Goal: Information Seeking & Learning: Learn about a topic

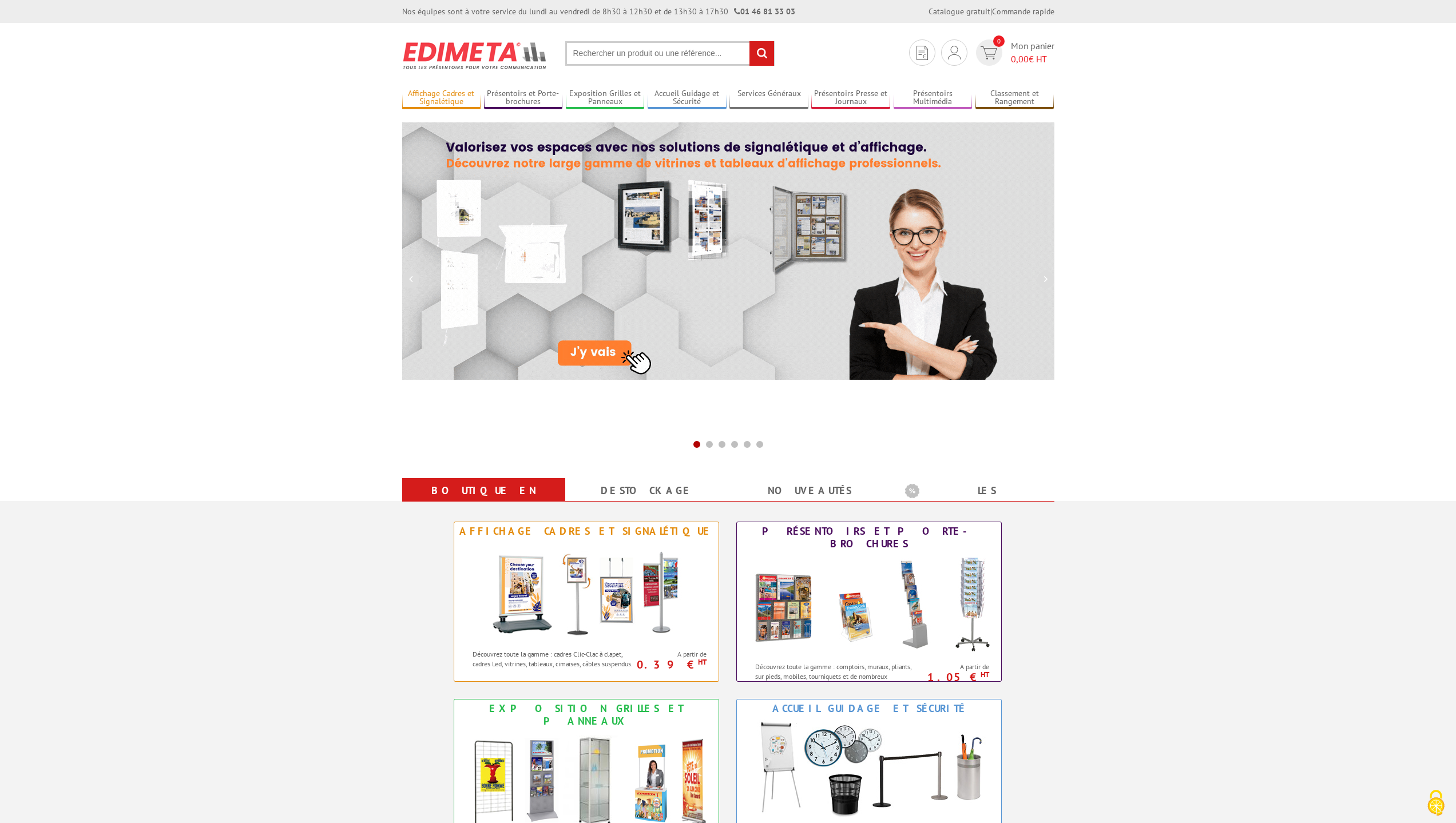
click at [461, 103] on link "Affichage Cadres et Signalétique" at bounding box center [441, 98] width 79 height 19
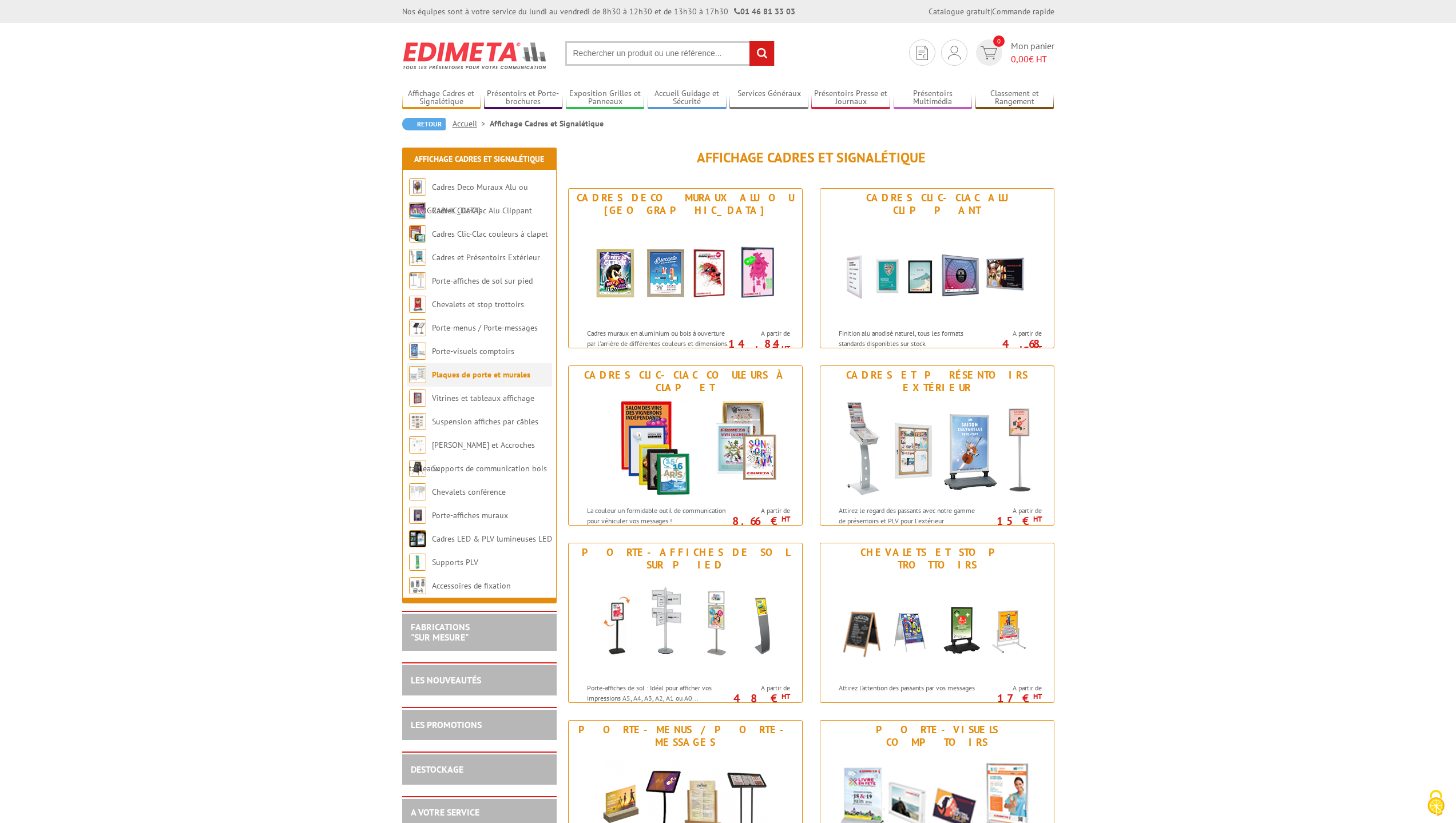
click at [462, 374] on link "Plaques de porte et murales" at bounding box center [481, 374] width 99 height 10
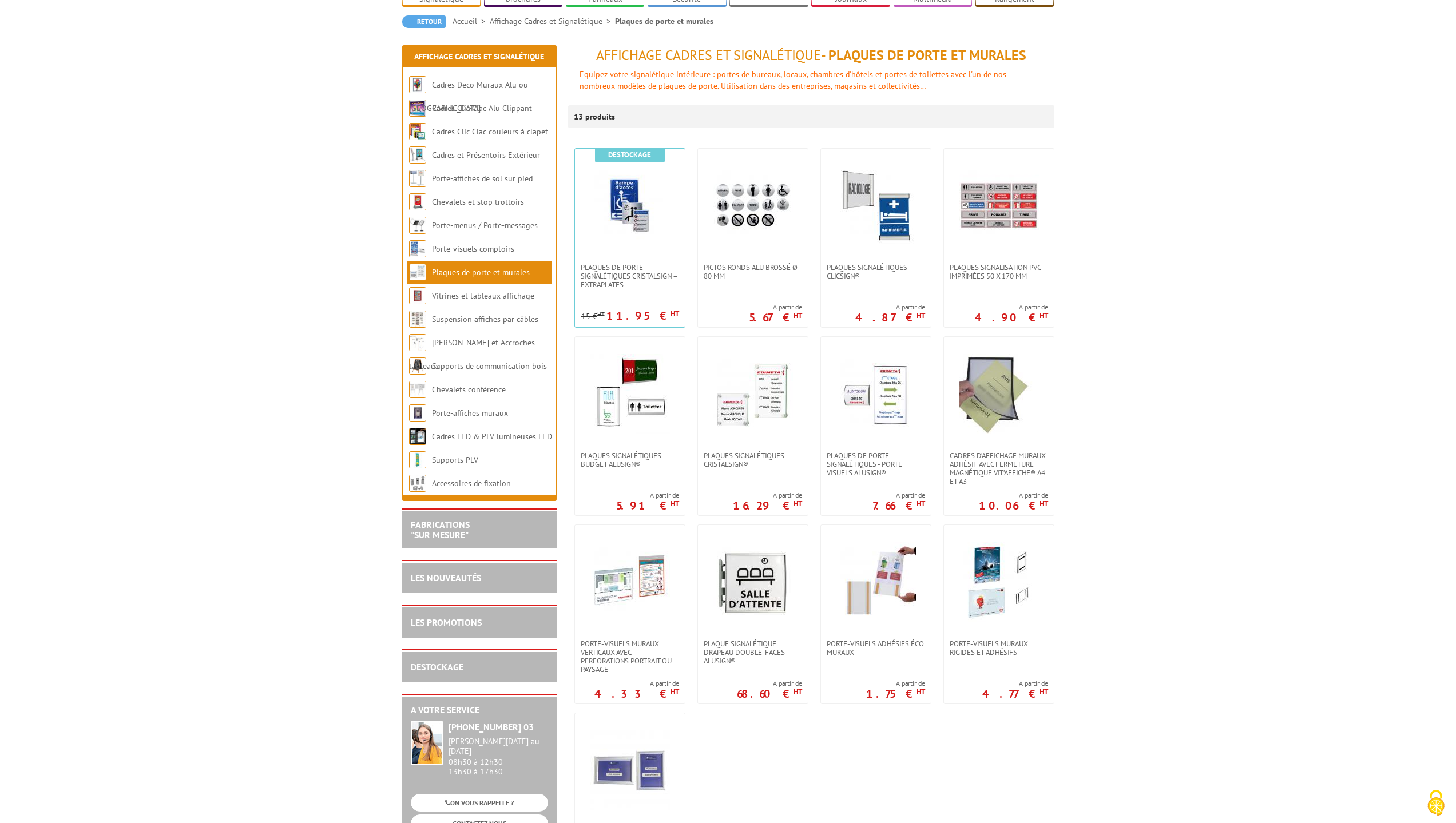
scroll to position [115, 0]
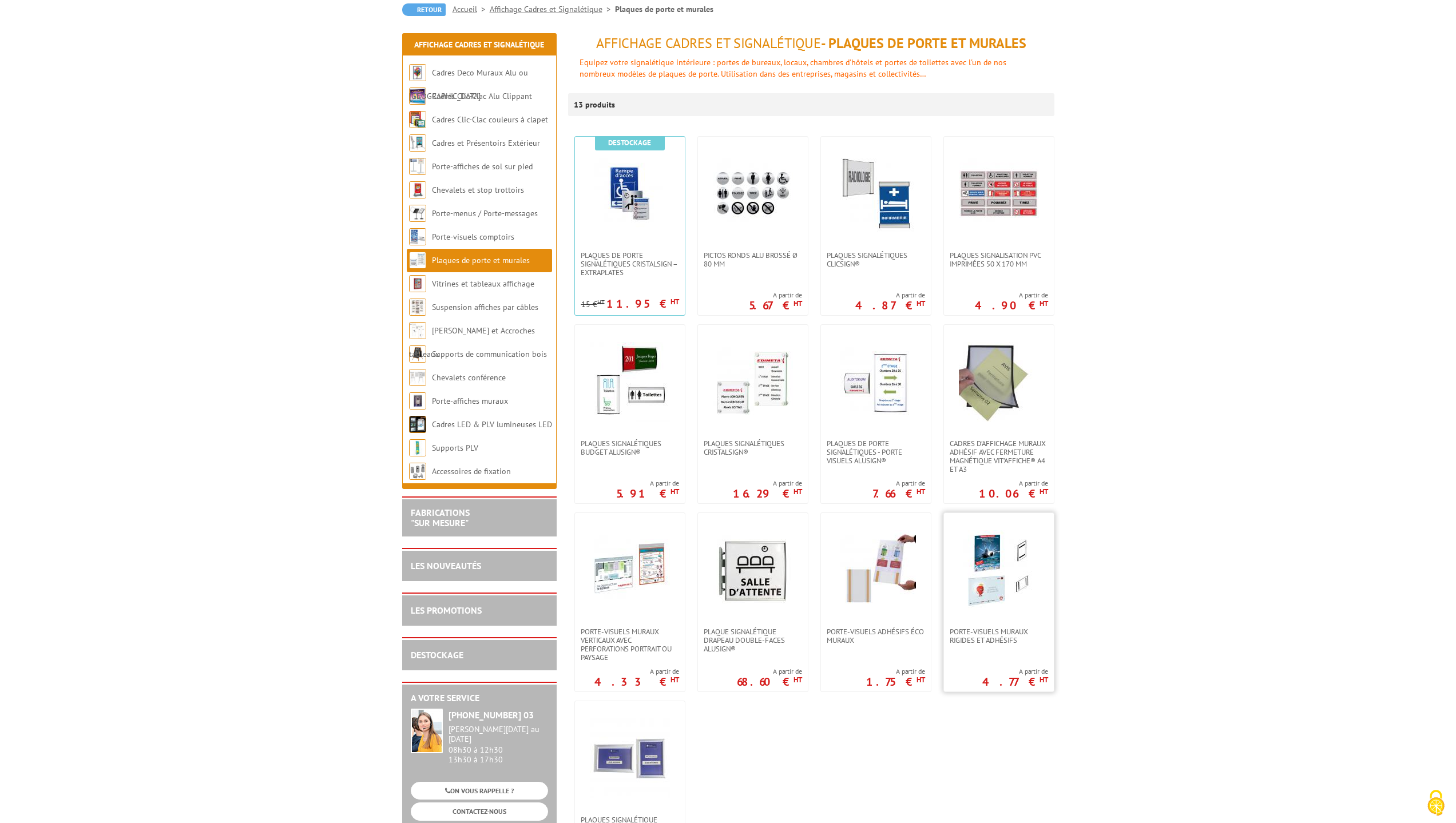
click at [1026, 602] on img at bounding box center [998, 570] width 80 height 80
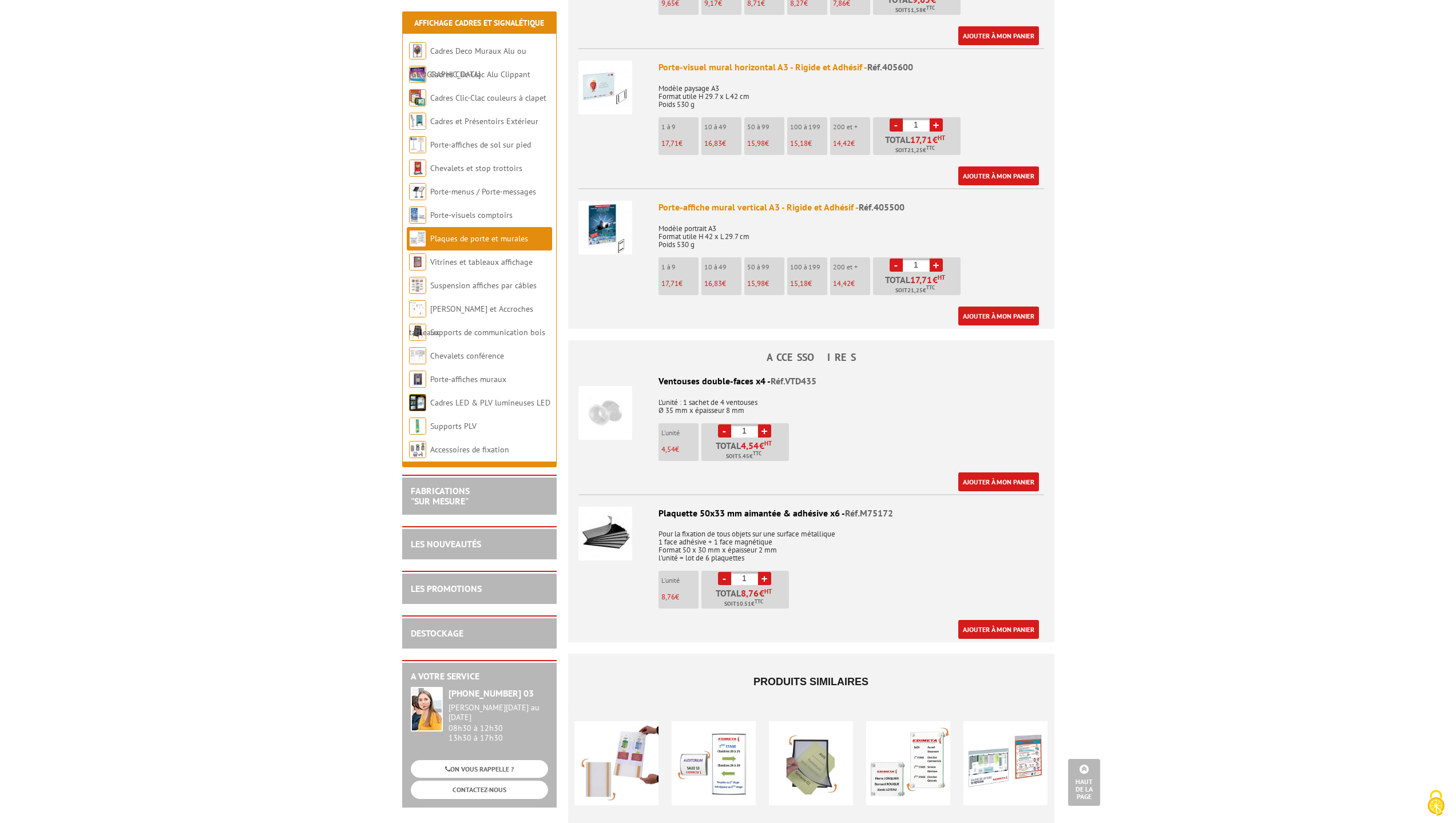
scroll to position [1087, 0]
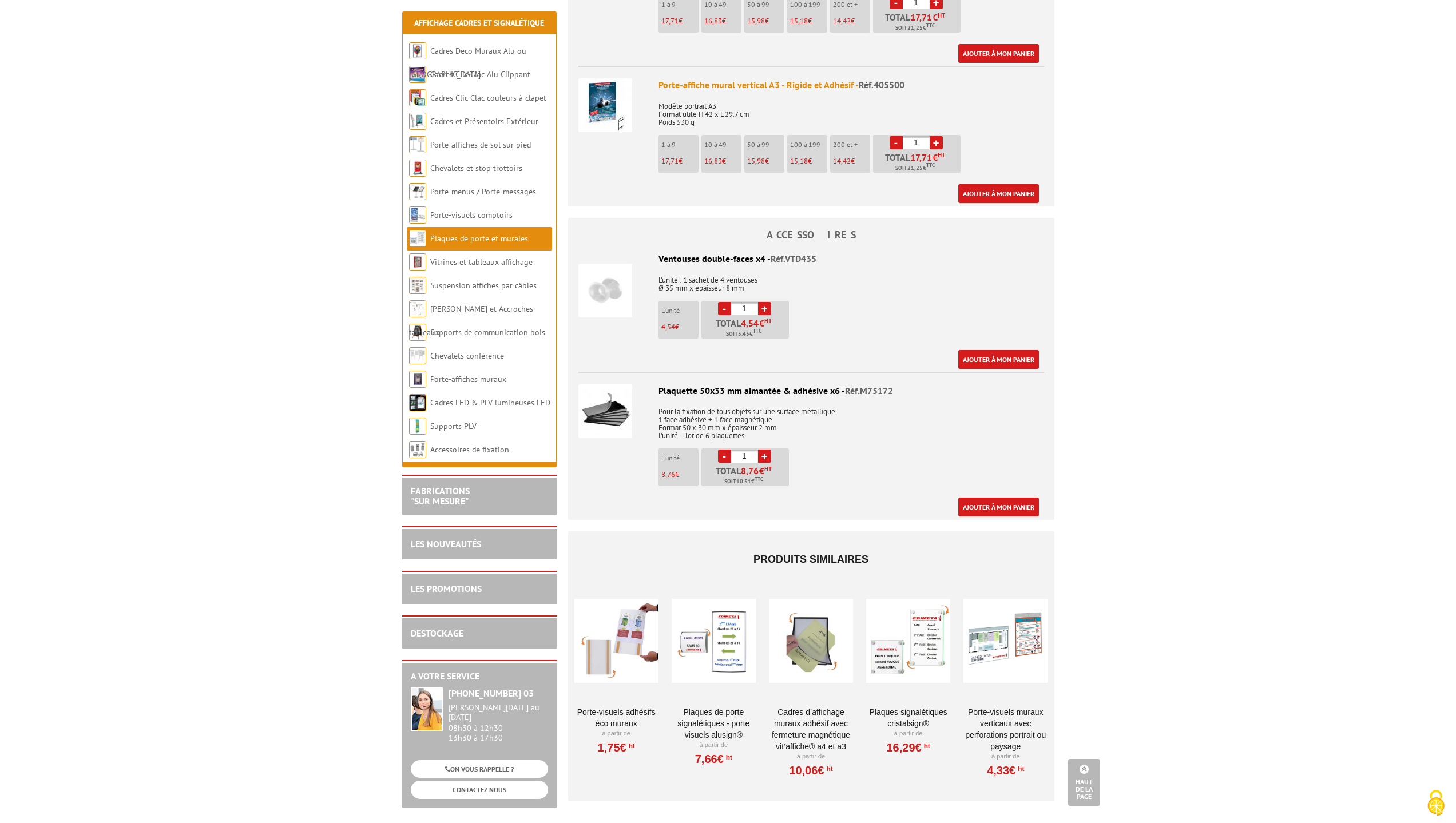
click at [603, 400] on img at bounding box center [605, 411] width 54 height 54
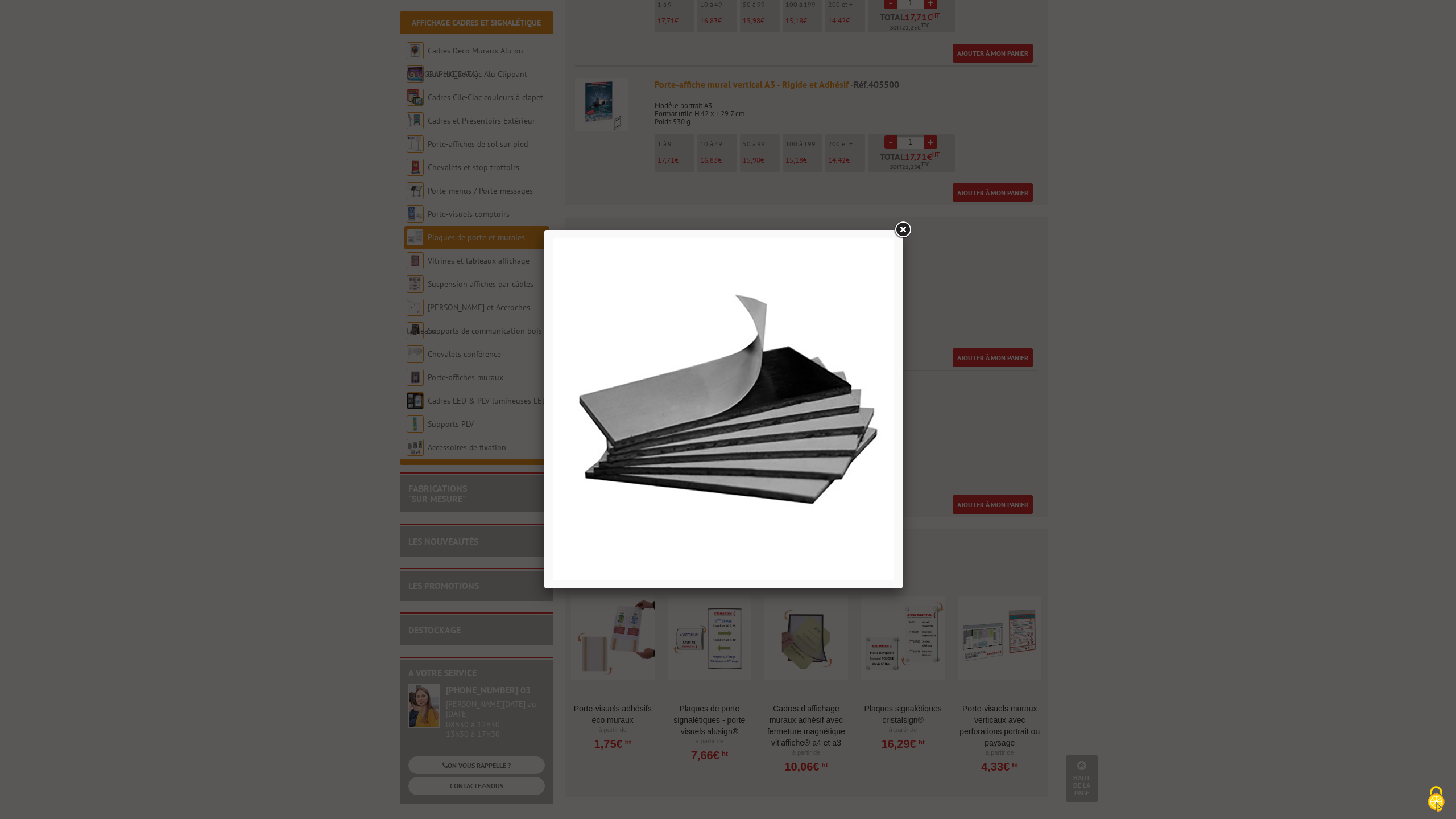
click at [905, 227] on link at bounding box center [902, 230] width 21 height 21
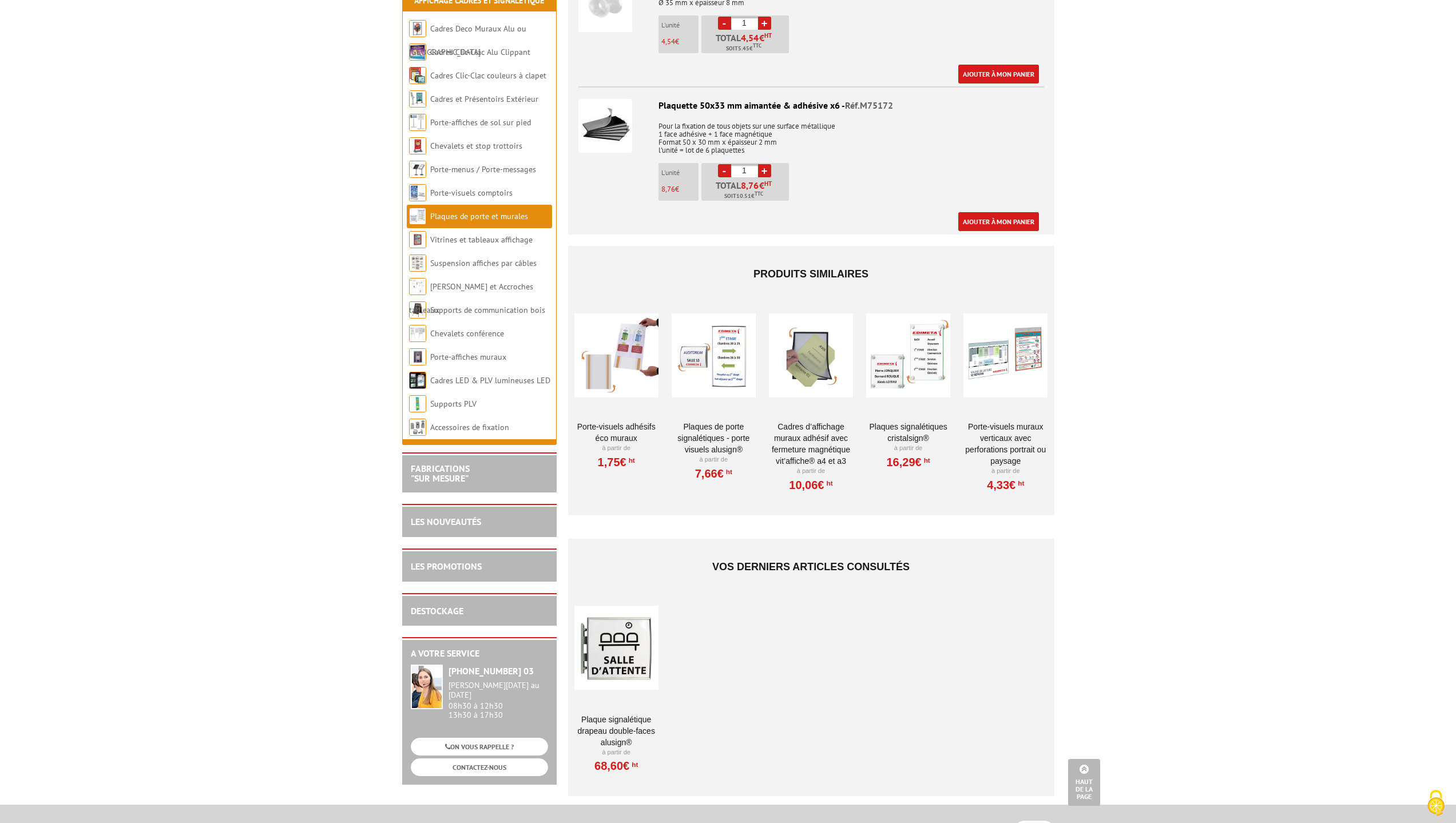
scroll to position [1372, 0]
click at [991, 375] on div at bounding box center [1005, 355] width 84 height 115
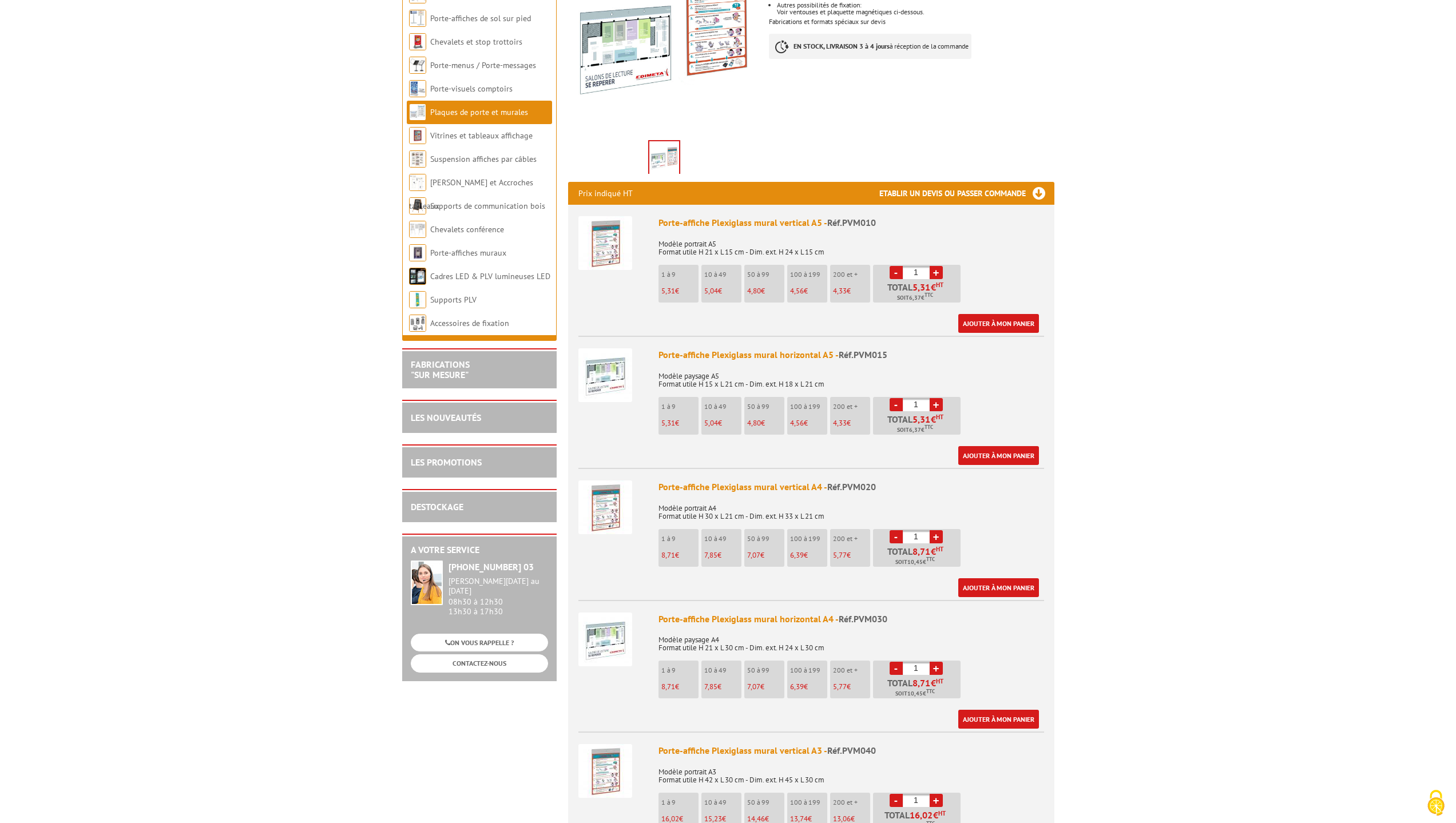
scroll to position [286, 0]
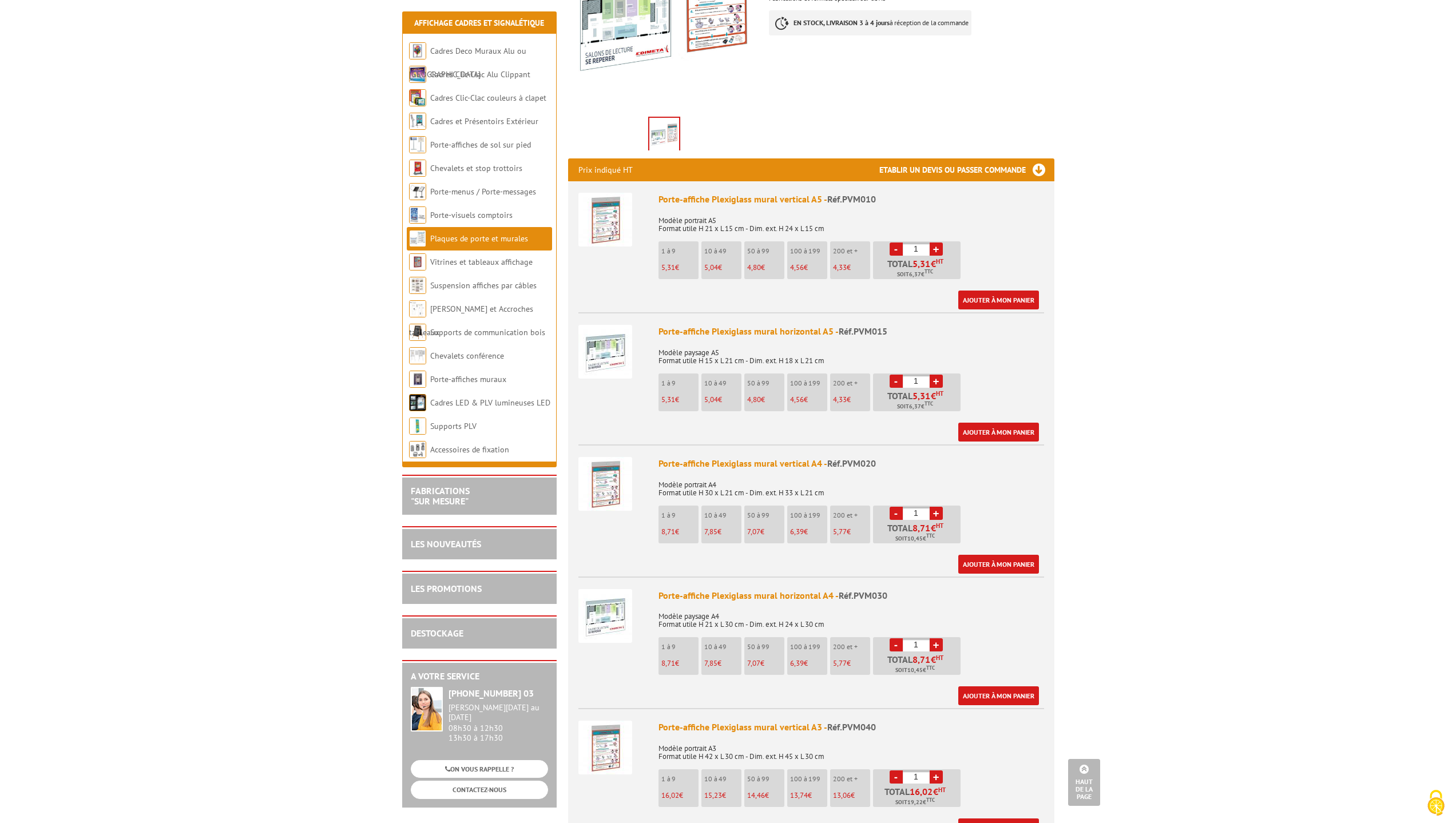
click at [601, 228] on img at bounding box center [605, 220] width 54 height 54
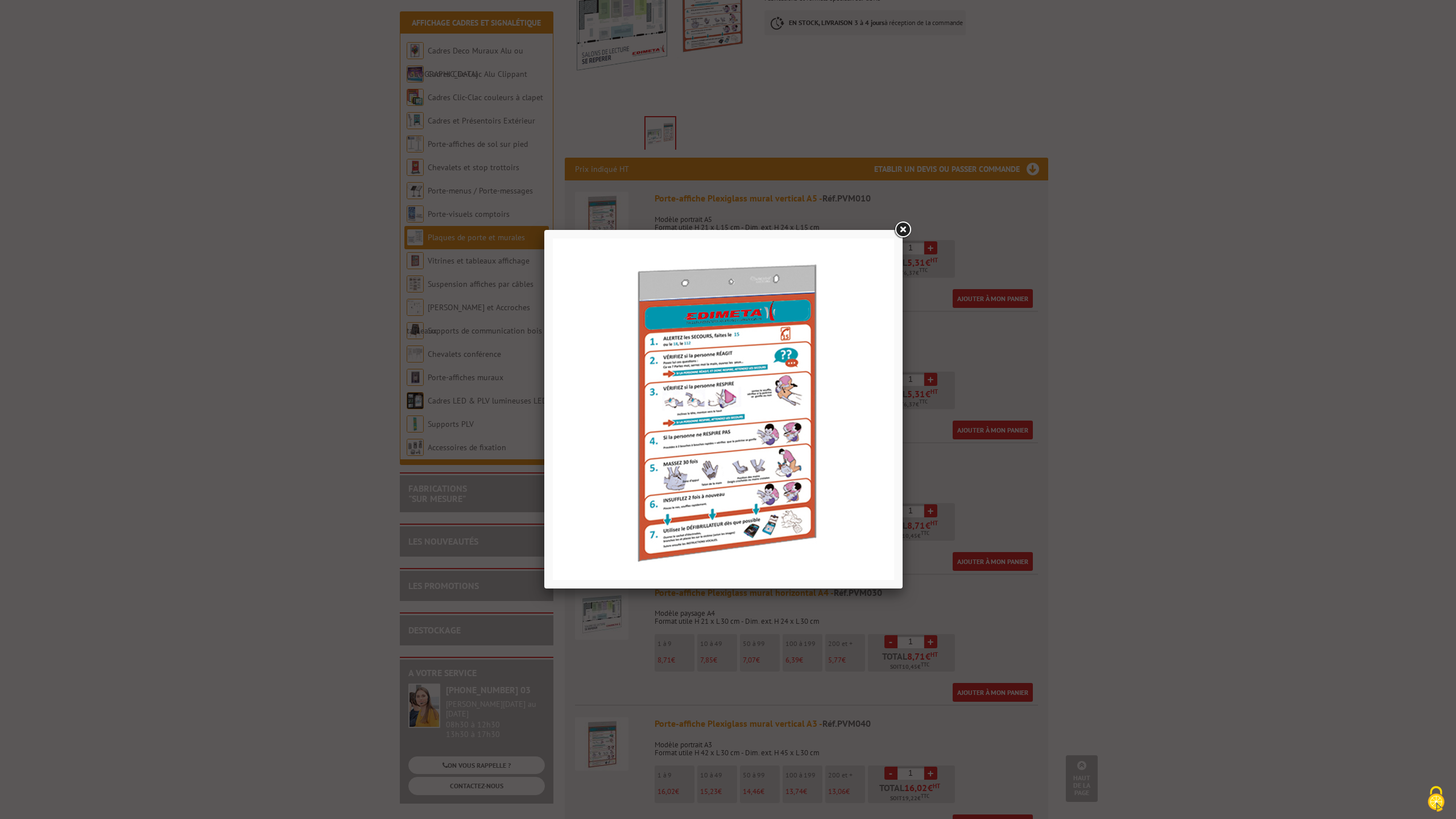
click at [895, 231] on link at bounding box center [902, 230] width 21 height 21
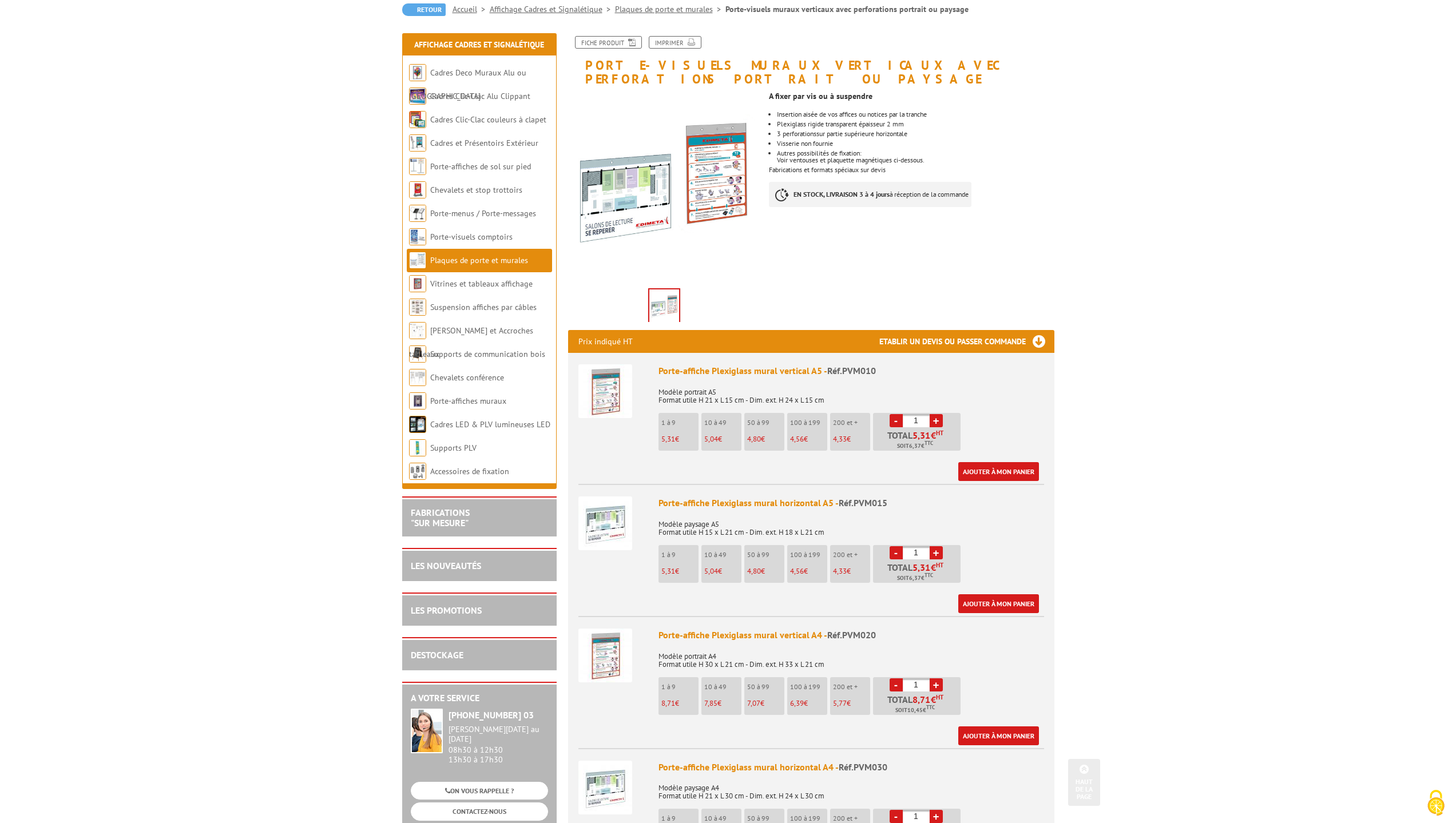
scroll to position [0, 0]
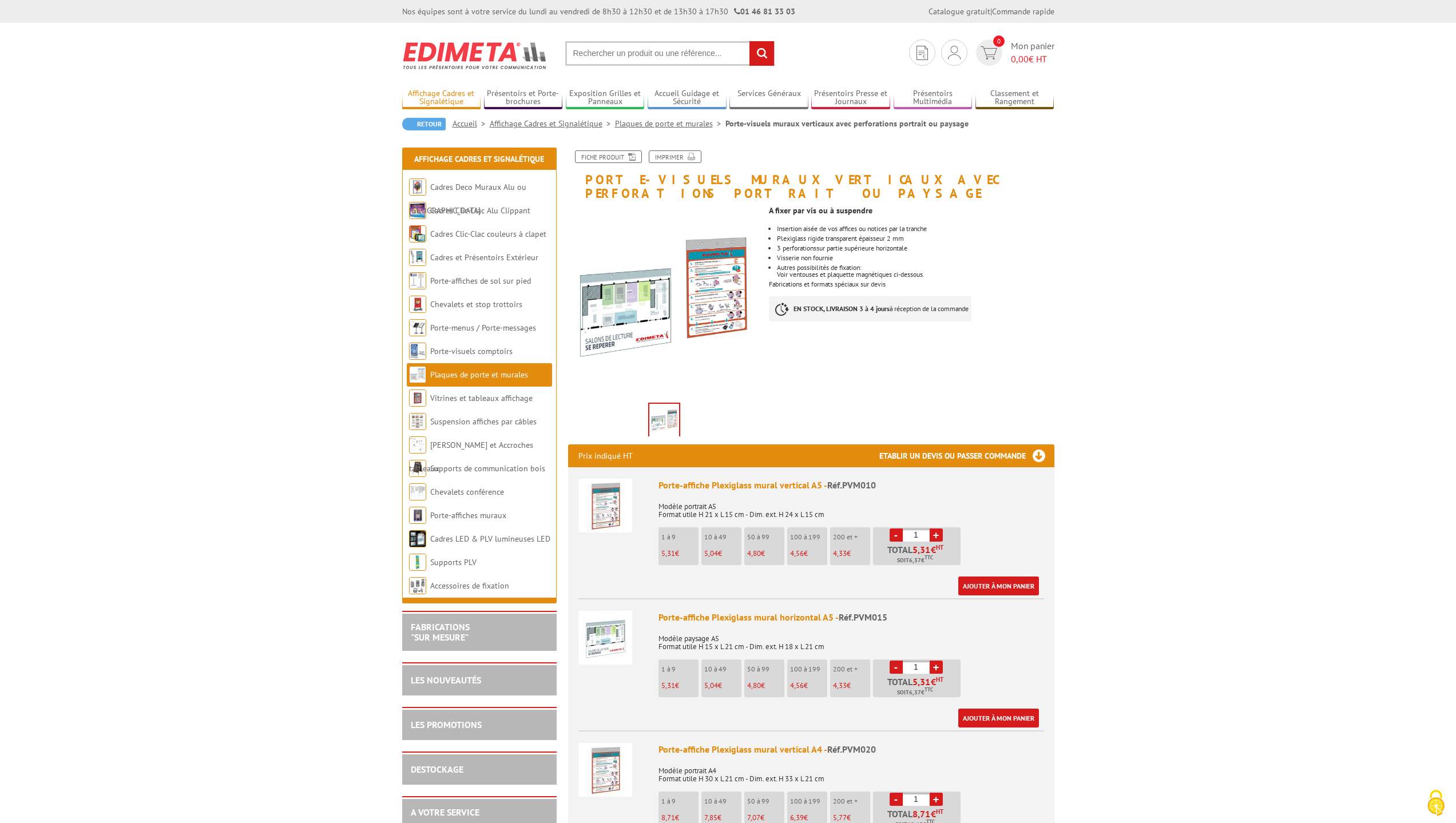
click at [437, 98] on link "Affichage Cadres et Signalétique" at bounding box center [441, 98] width 79 height 19
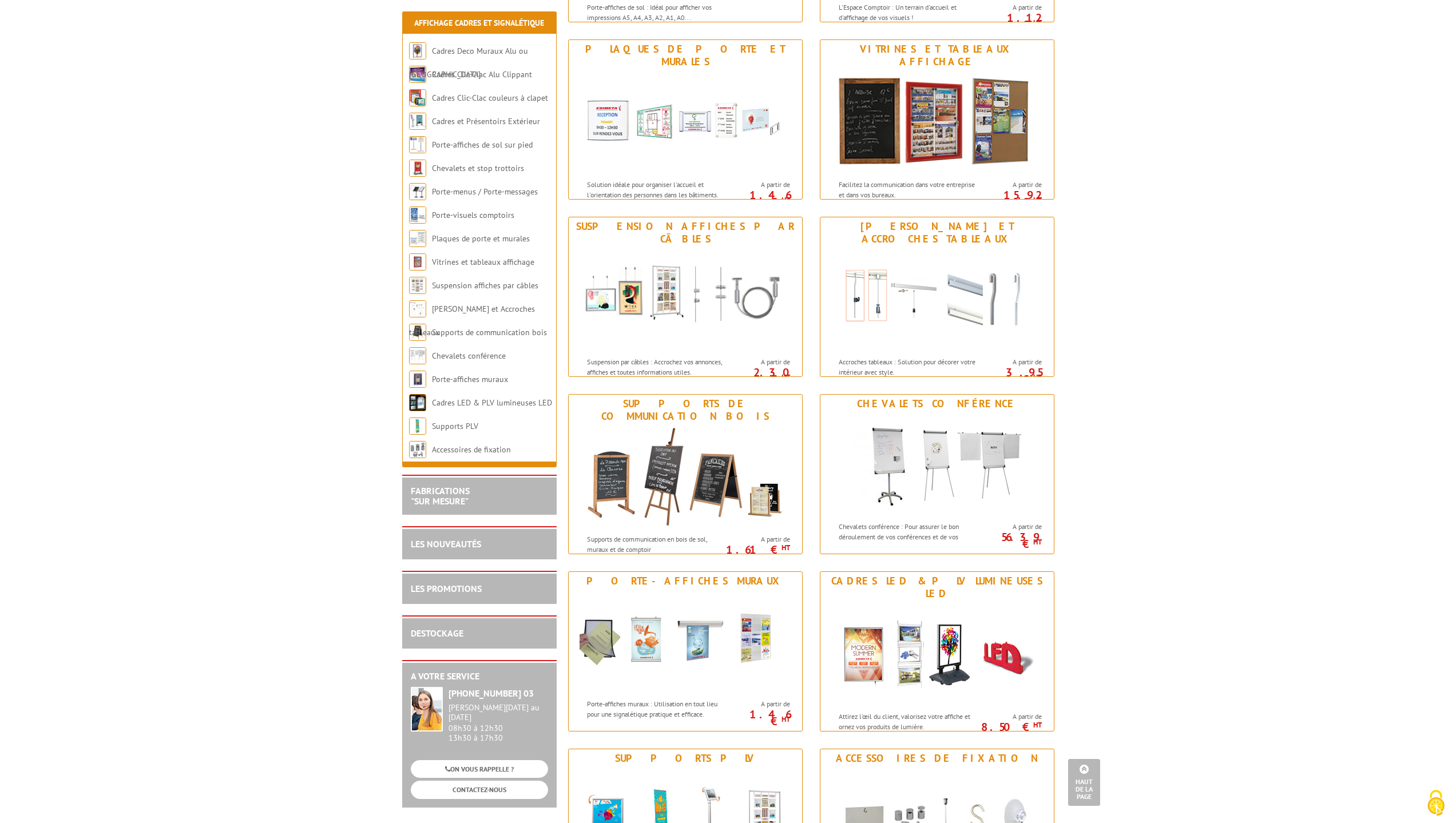
scroll to position [1087, 0]
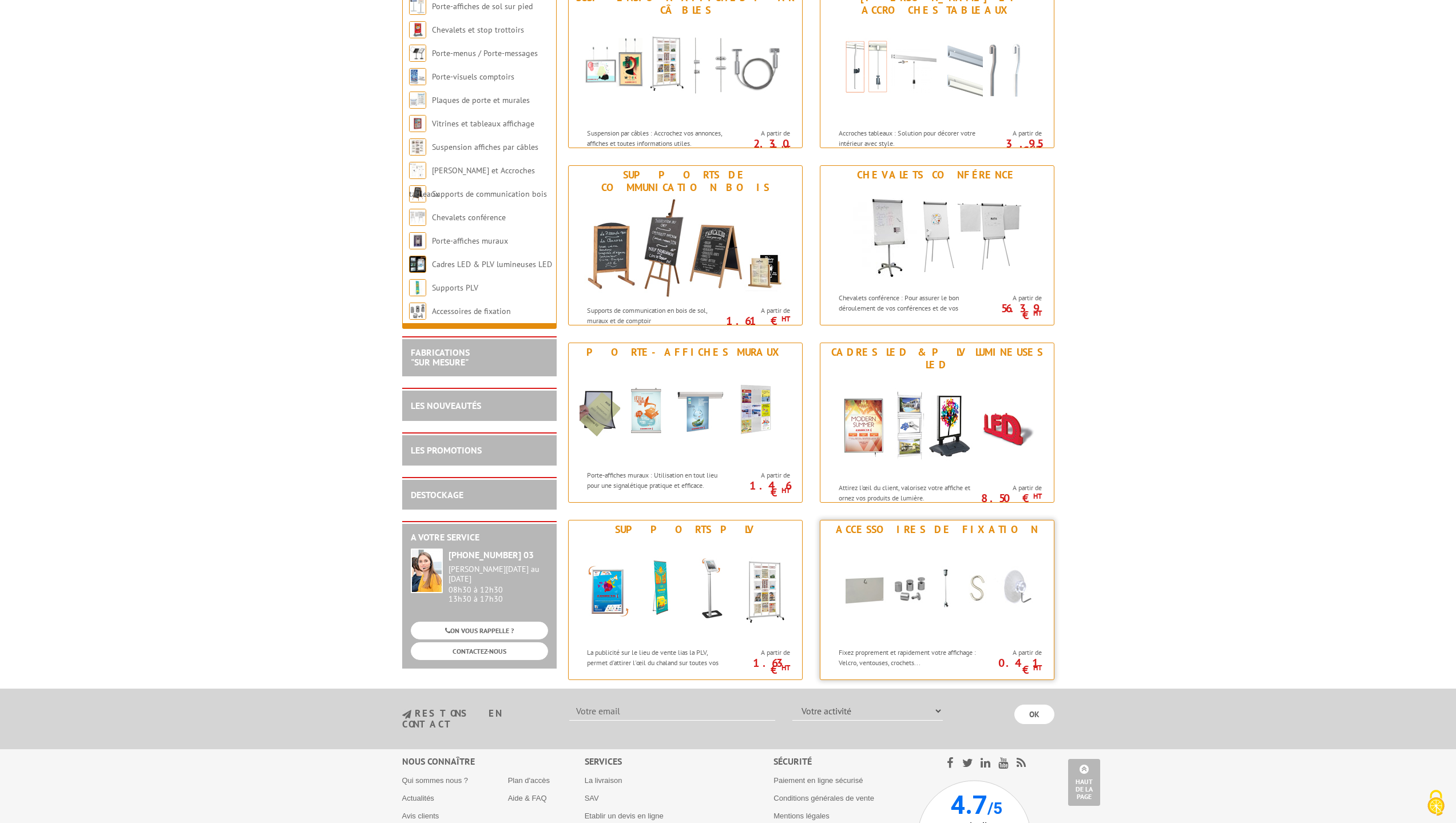
click at [862, 583] on img at bounding box center [936, 590] width 212 height 103
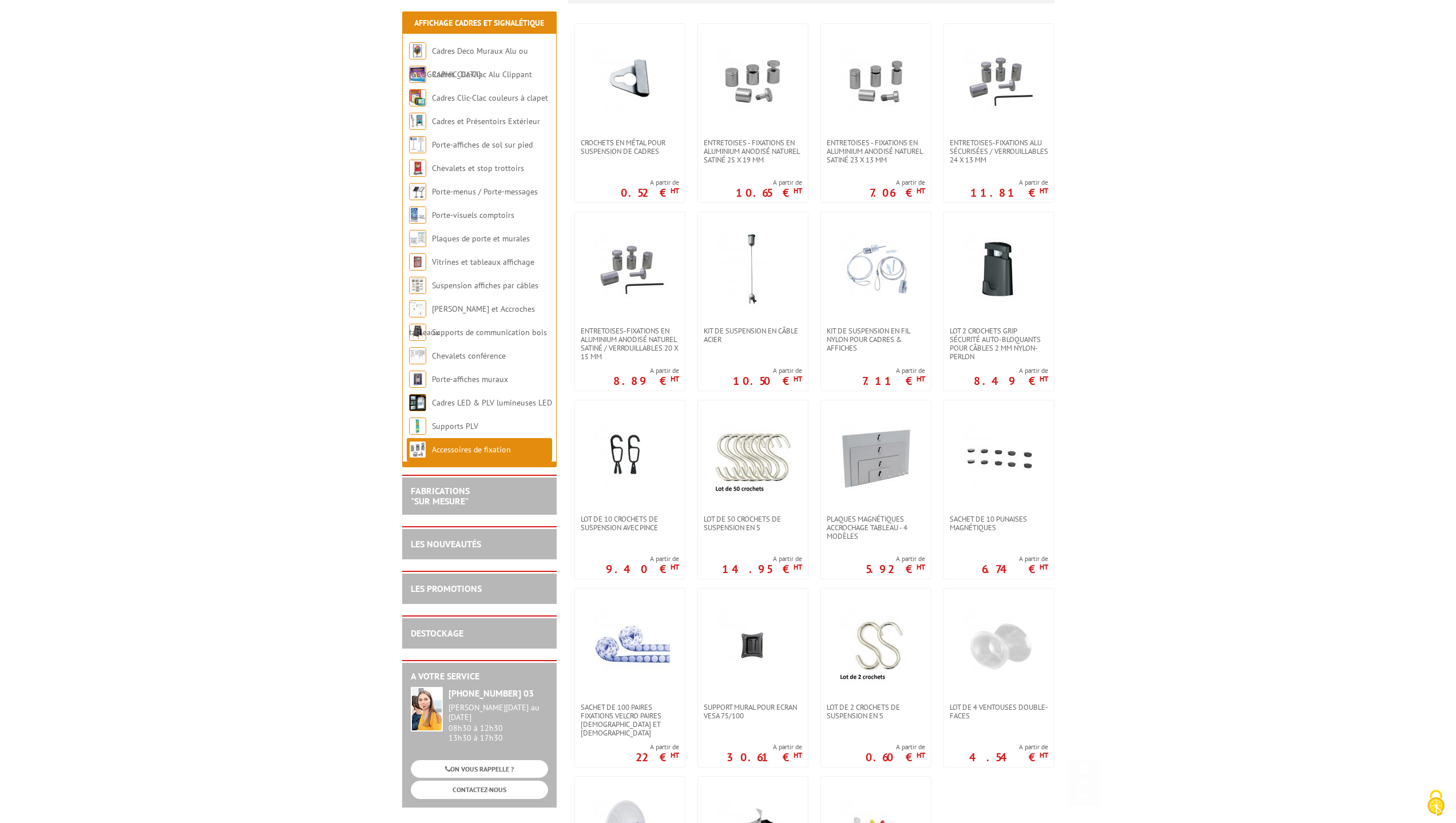
scroll to position [229, 0]
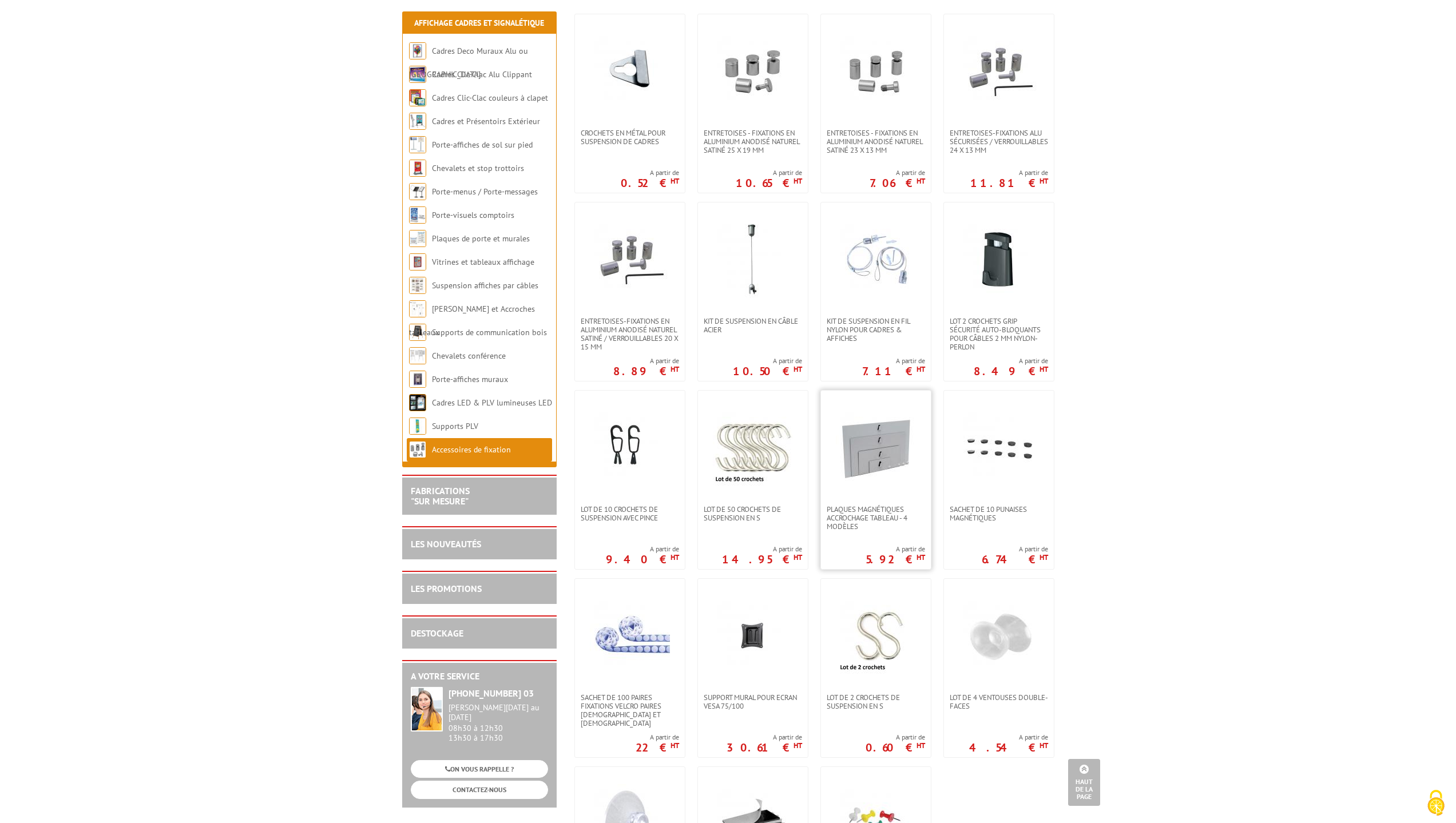
click at [878, 445] on img at bounding box center [875, 447] width 80 height 80
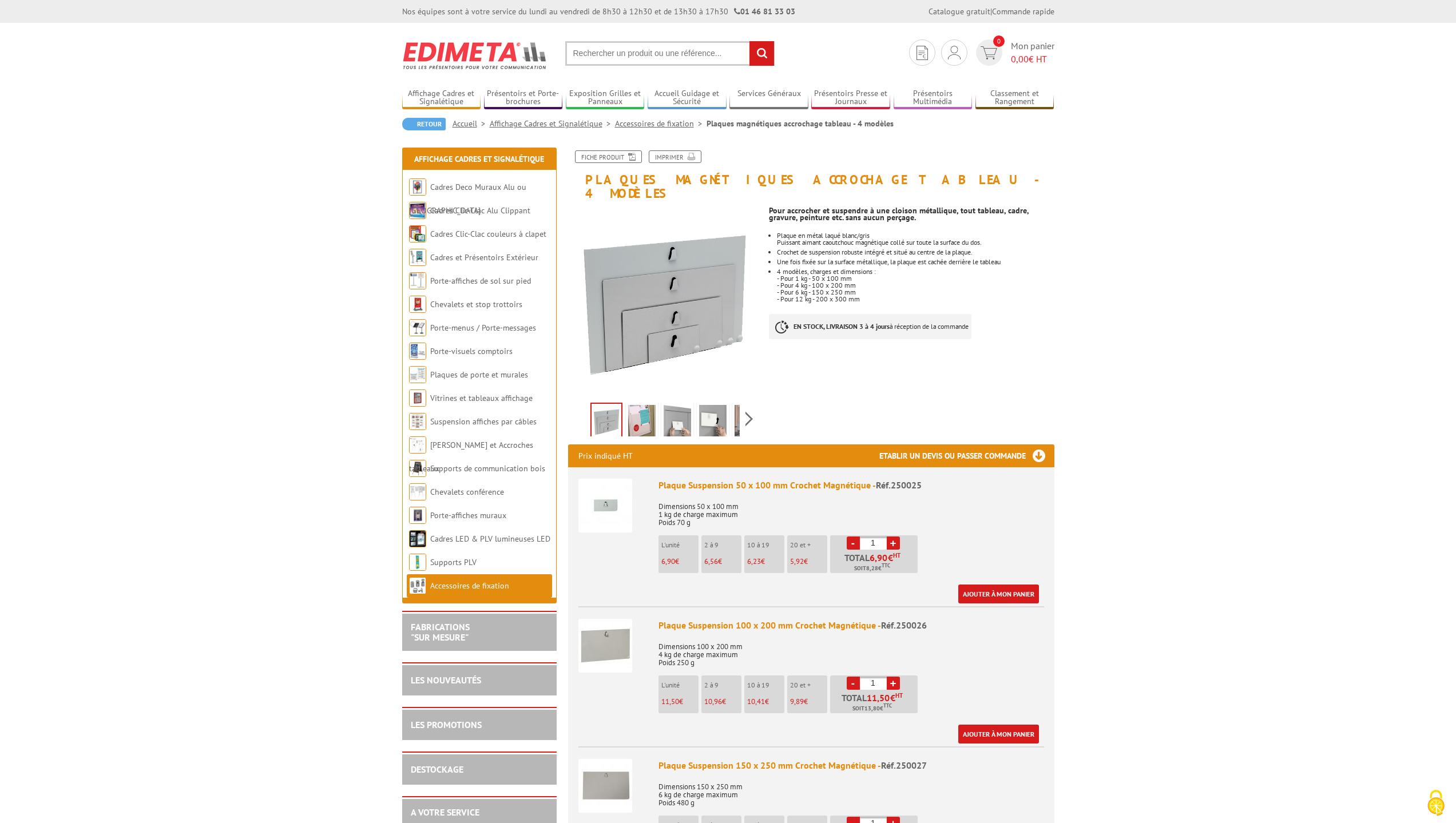
click at [650, 412] on img at bounding box center [642, 422] width 28 height 35
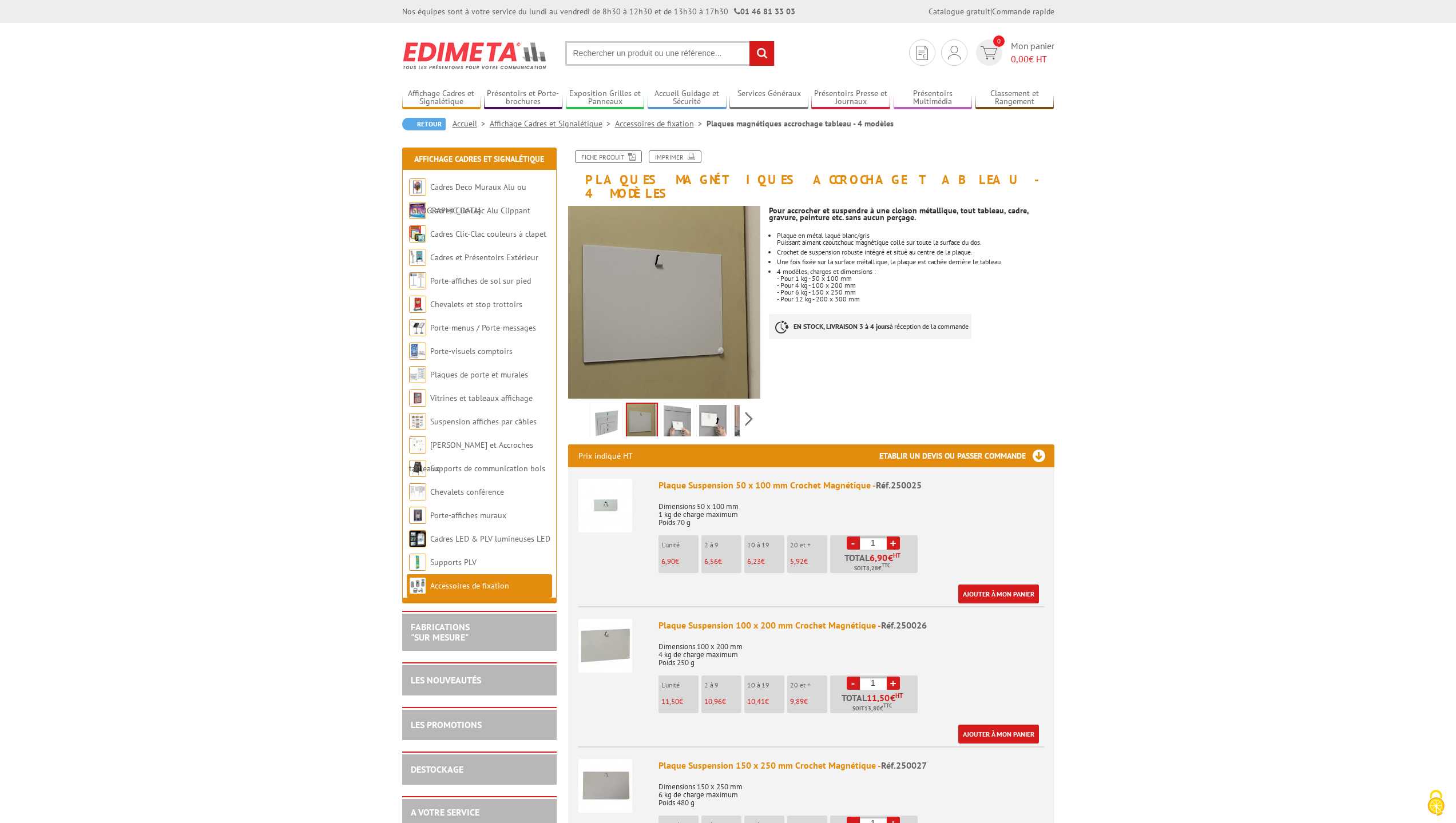
click at [668, 410] on img at bounding box center [677, 422] width 28 height 35
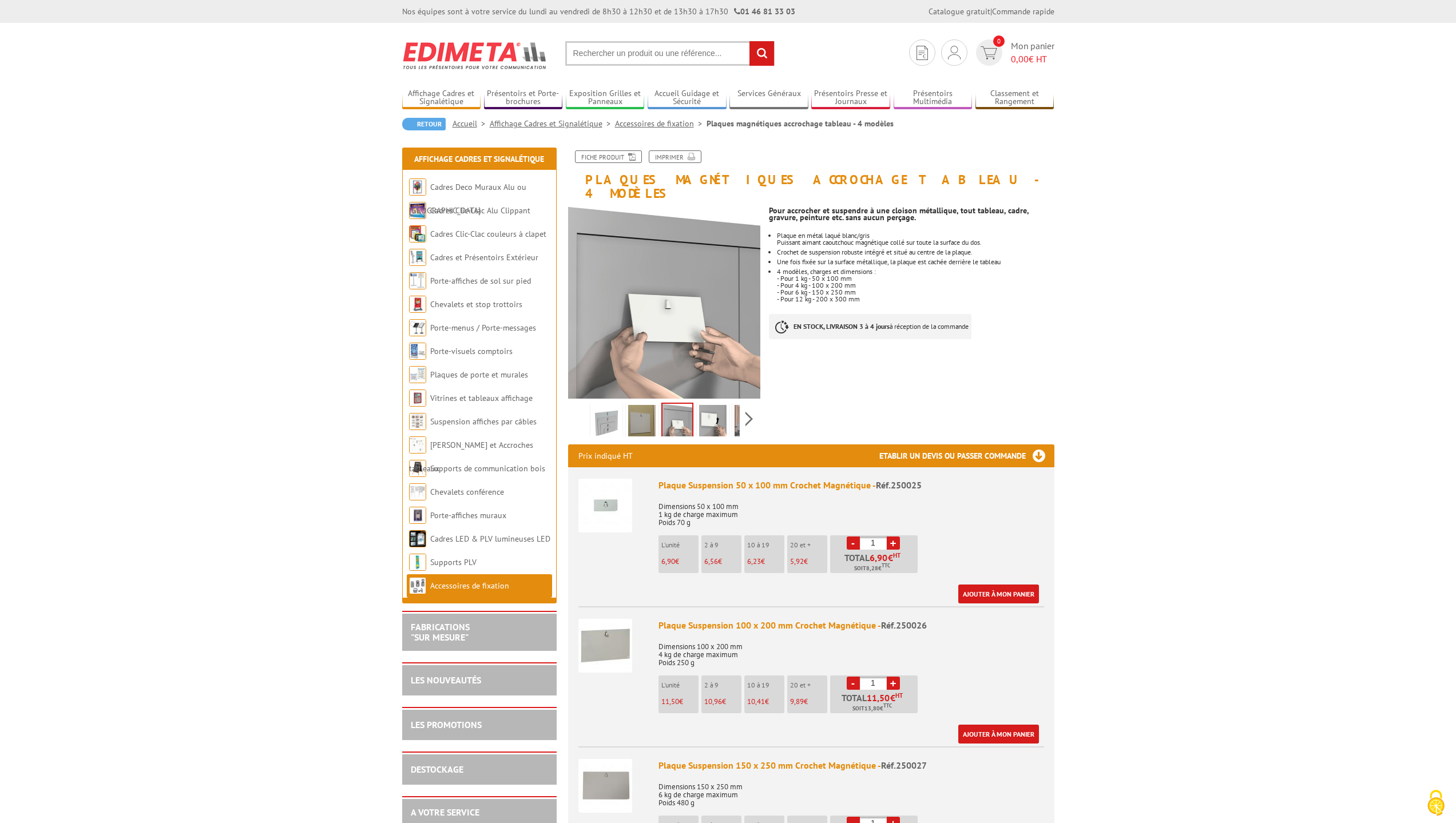
click at [708, 412] on img at bounding box center [713, 422] width 28 height 35
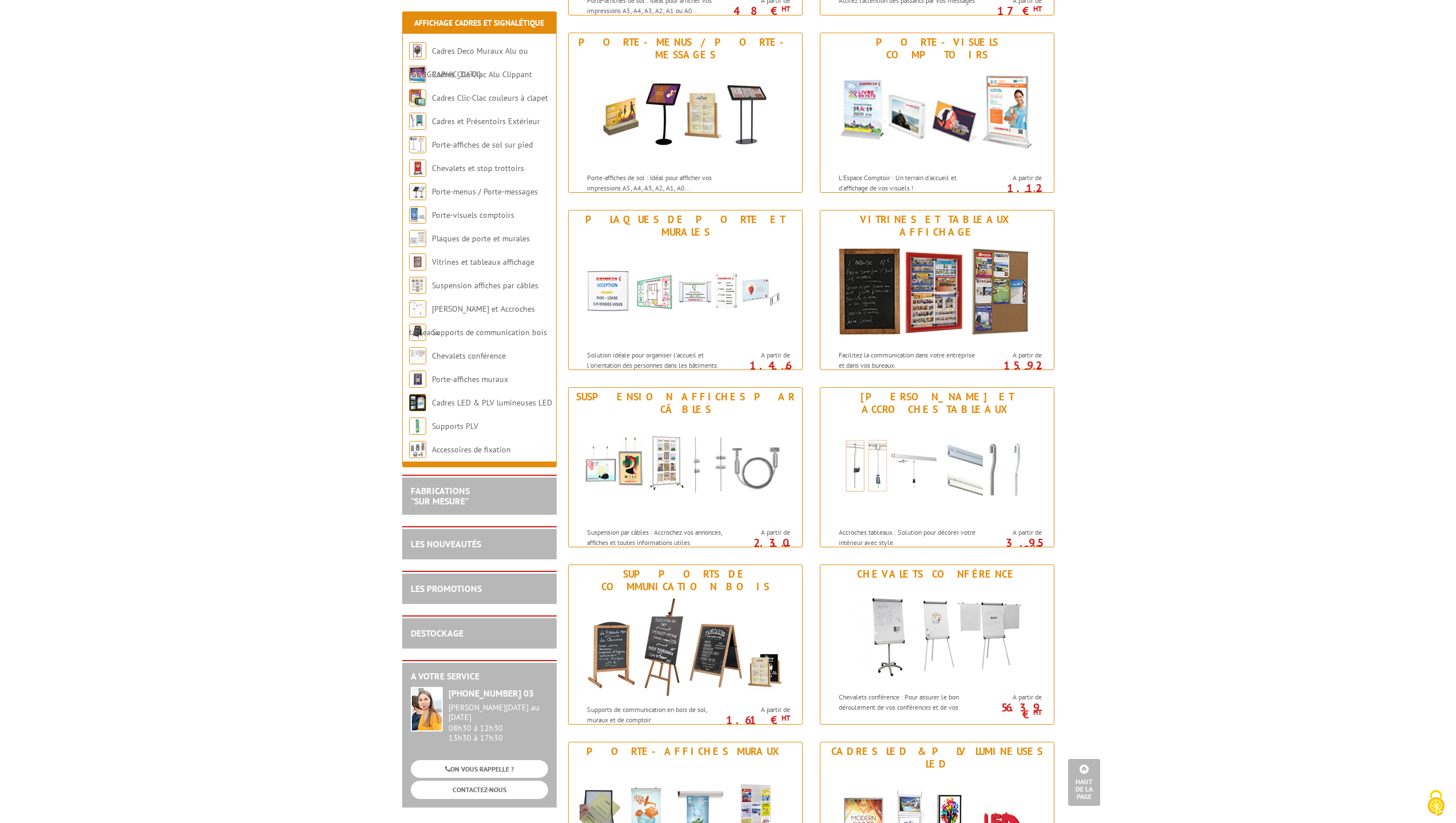
scroll to position [572, 0]
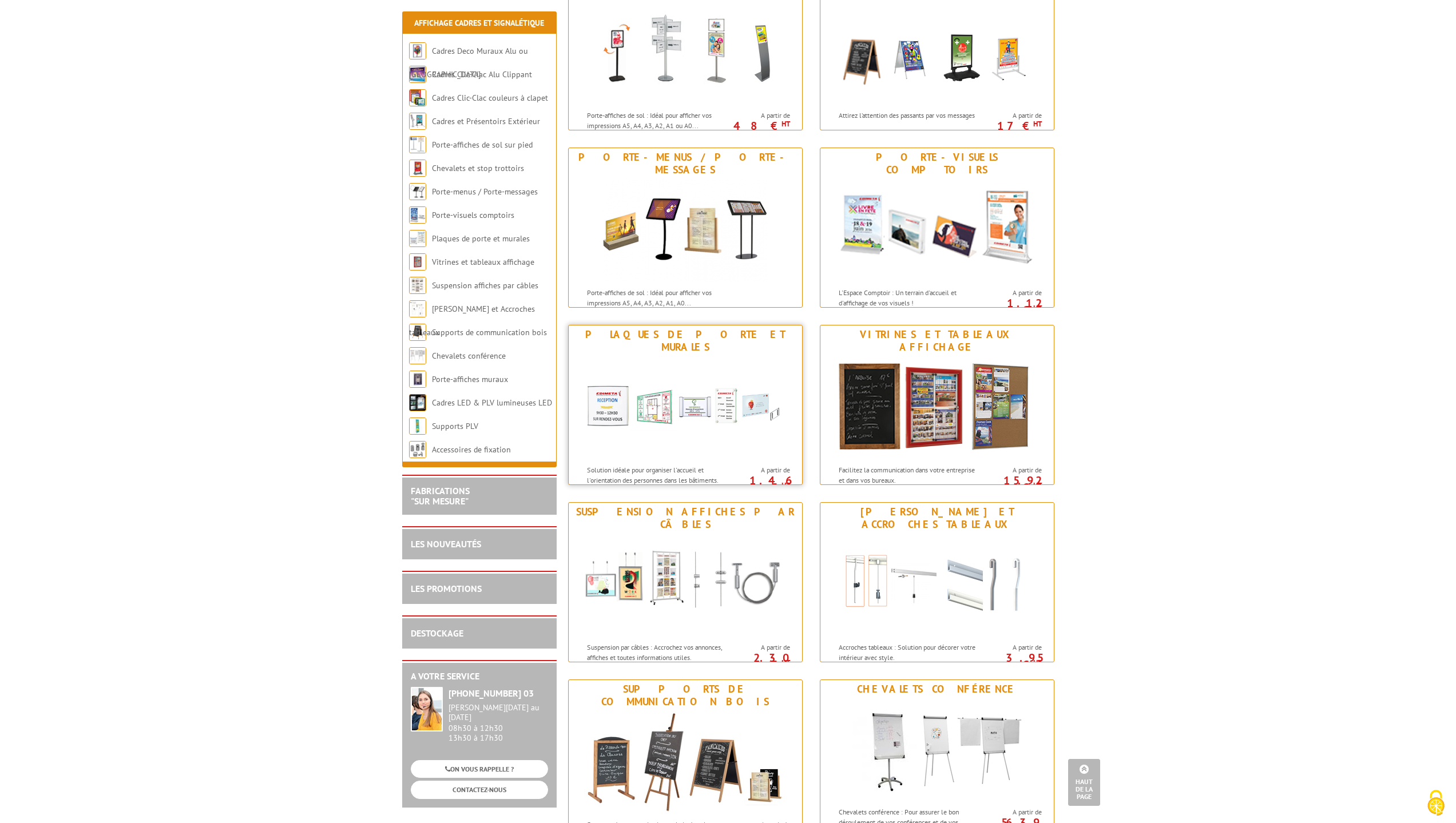
click at [682, 417] on img at bounding box center [685, 408] width 212 height 103
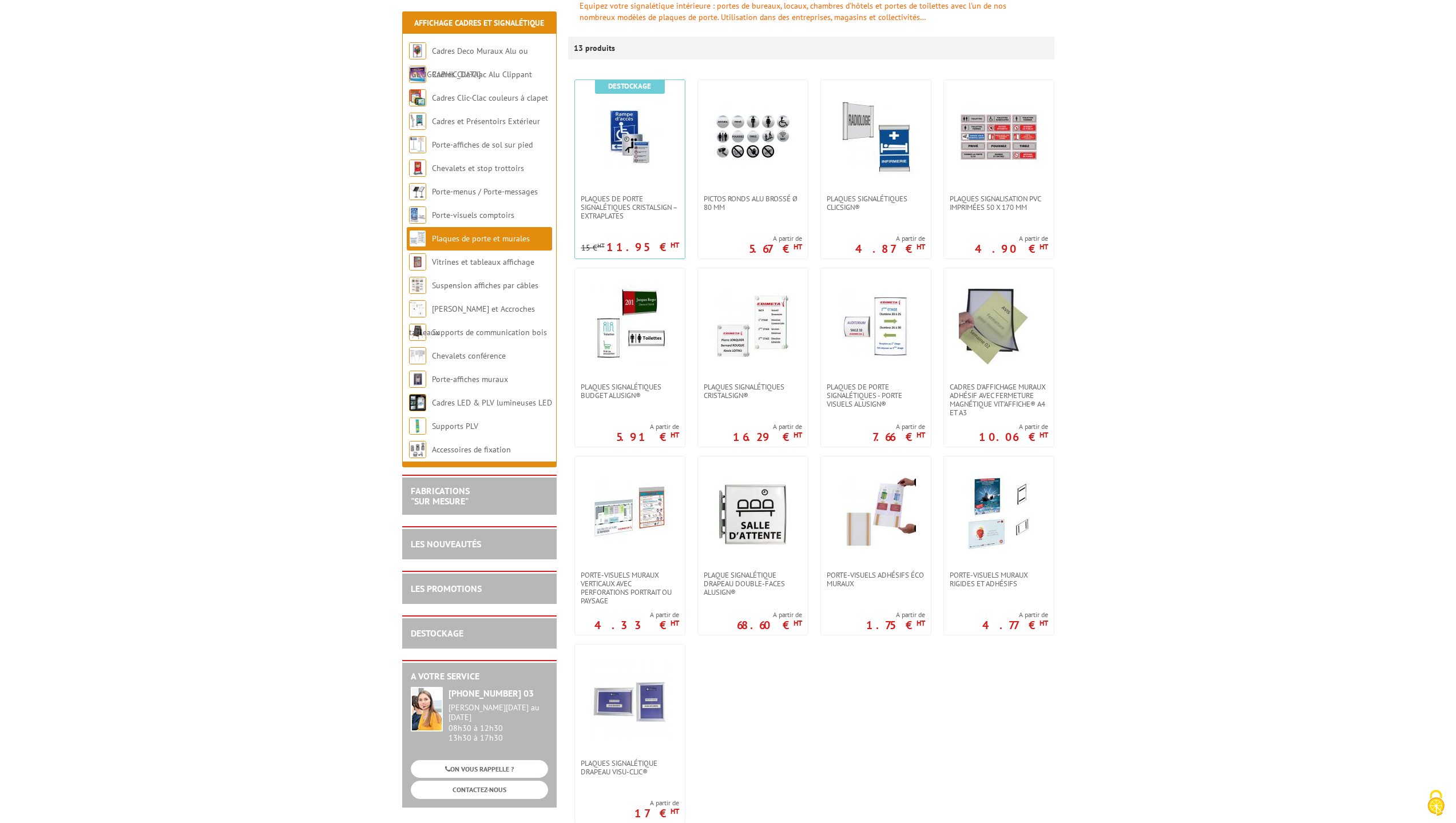
scroll to position [171, 0]
click at [994, 381] on link at bounding box center [999, 325] width 110 height 115
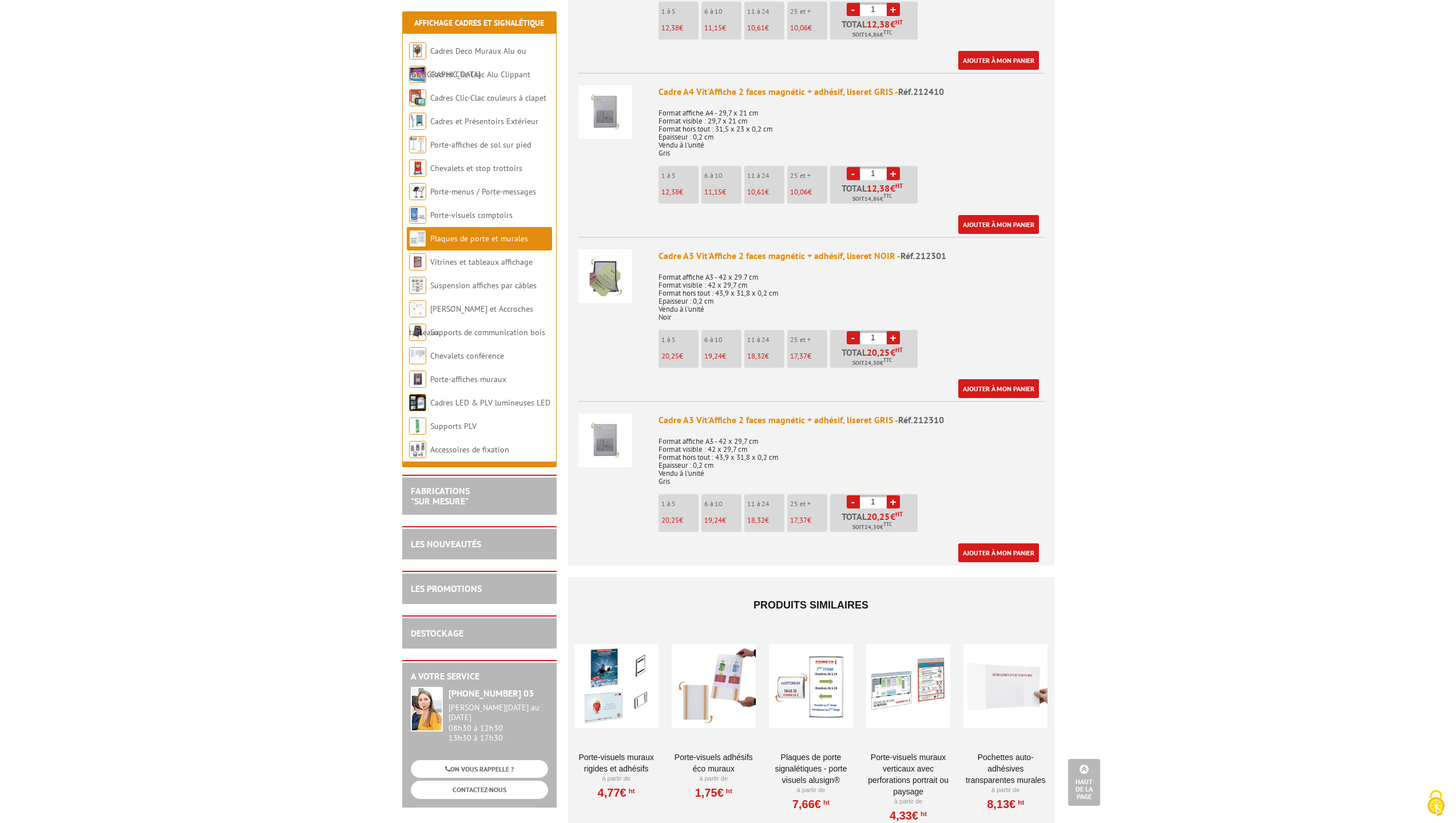
scroll to position [572, 0]
click at [717, 661] on div at bounding box center [714, 685] width 84 height 115
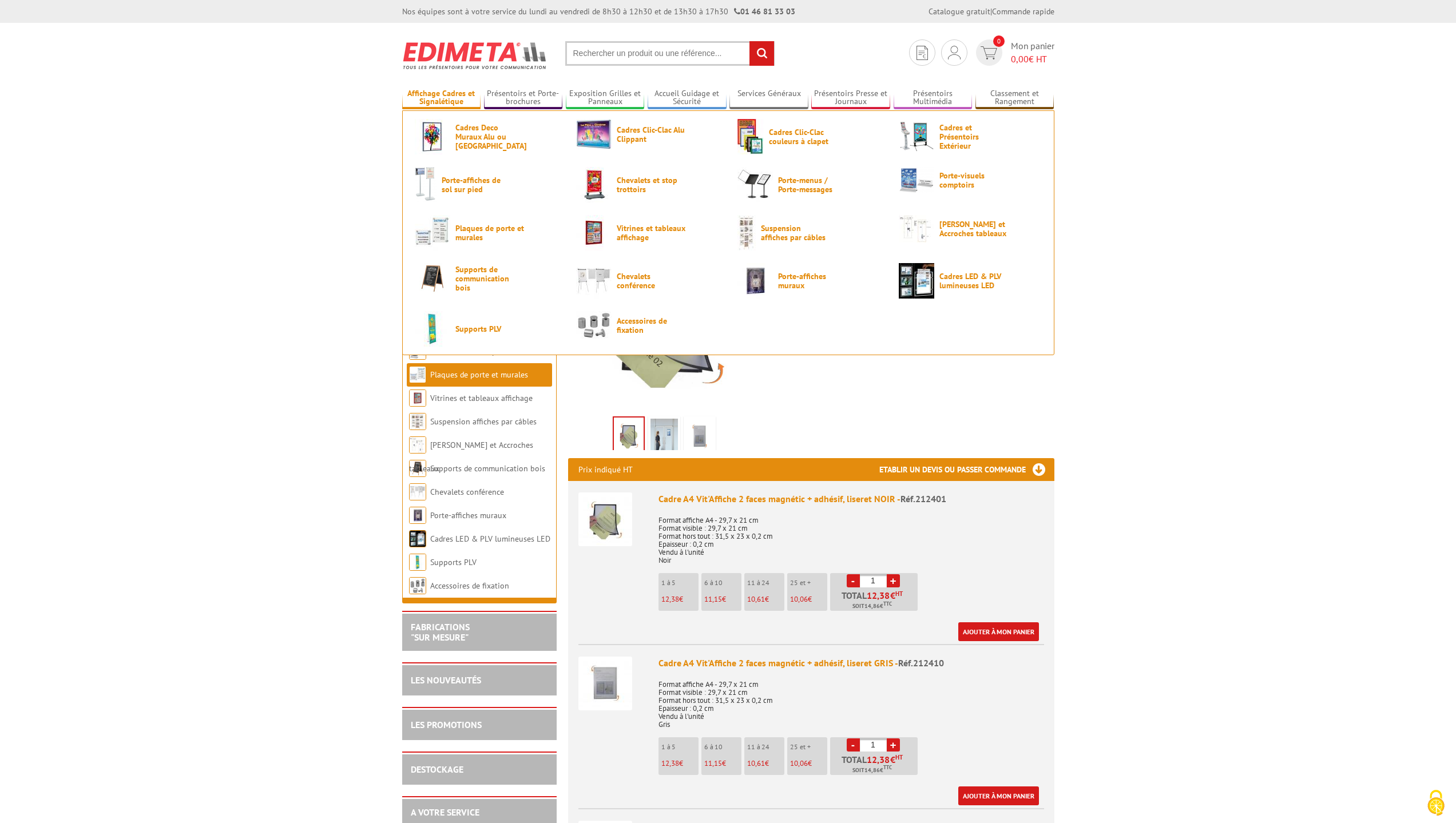
click at [424, 94] on link "Affichage Cadres et Signalétique" at bounding box center [441, 98] width 79 height 19
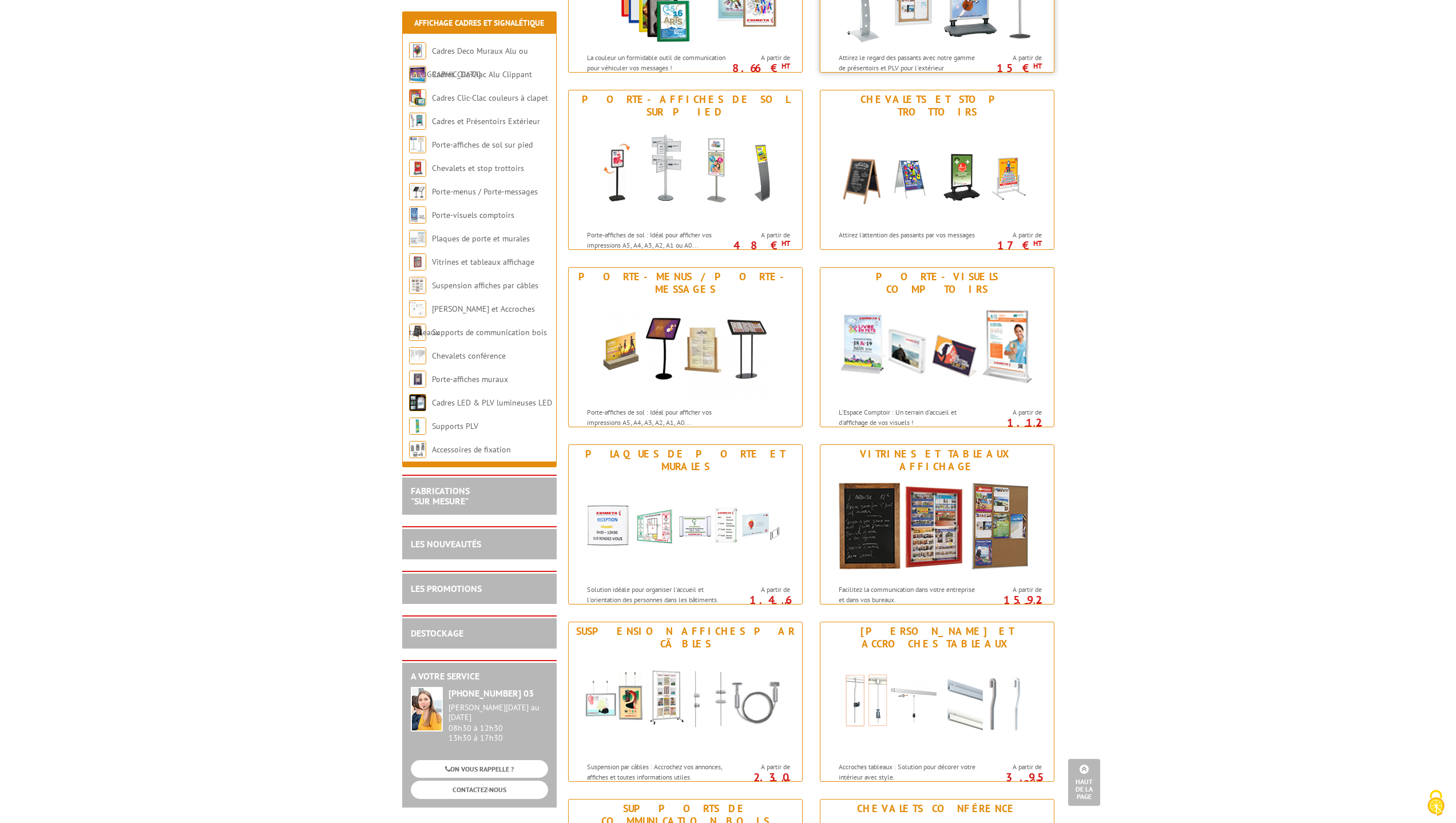
scroll to position [457, 0]
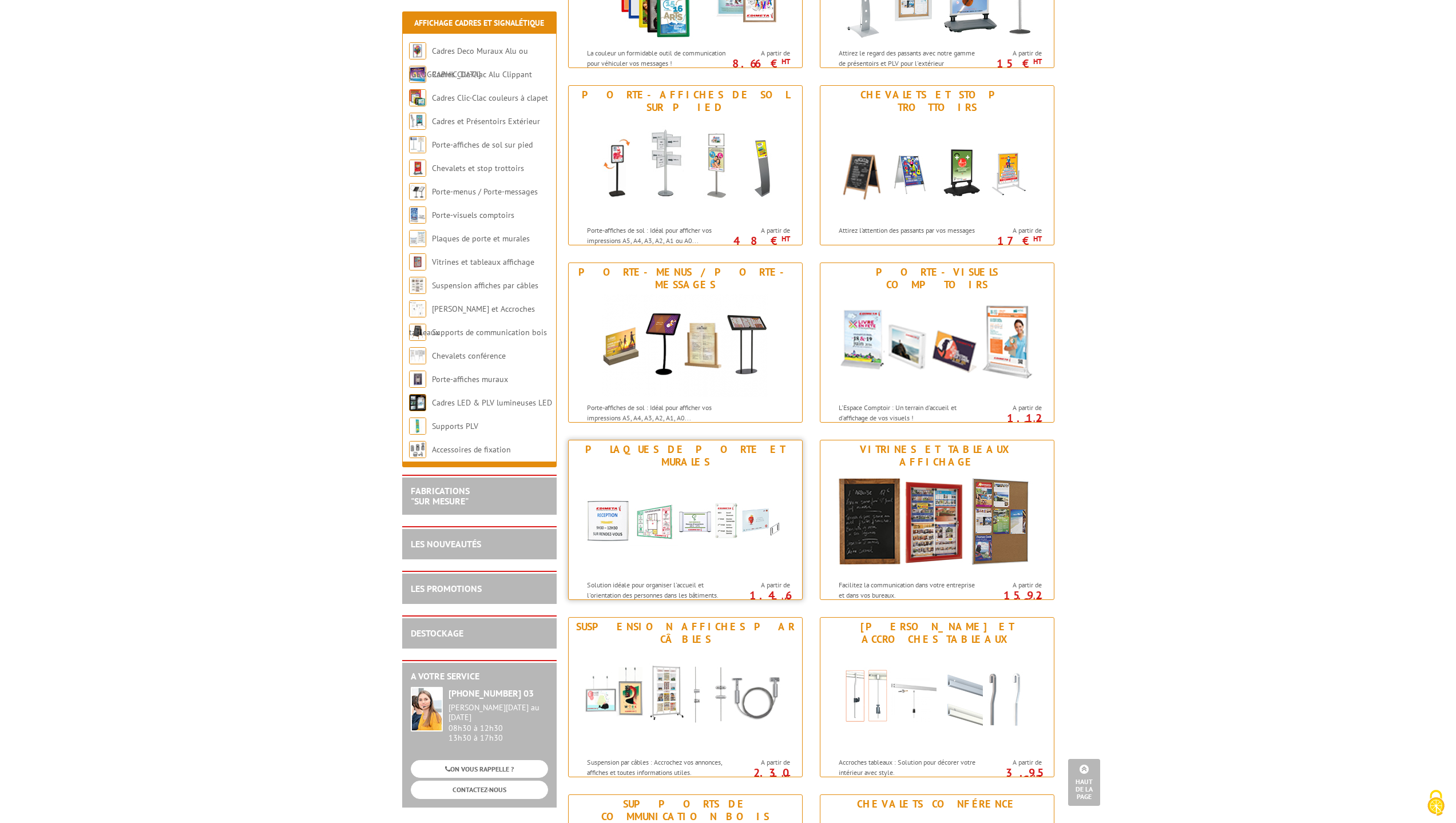
click at [712, 525] on img at bounding box center [685, 522] width 212 height 103
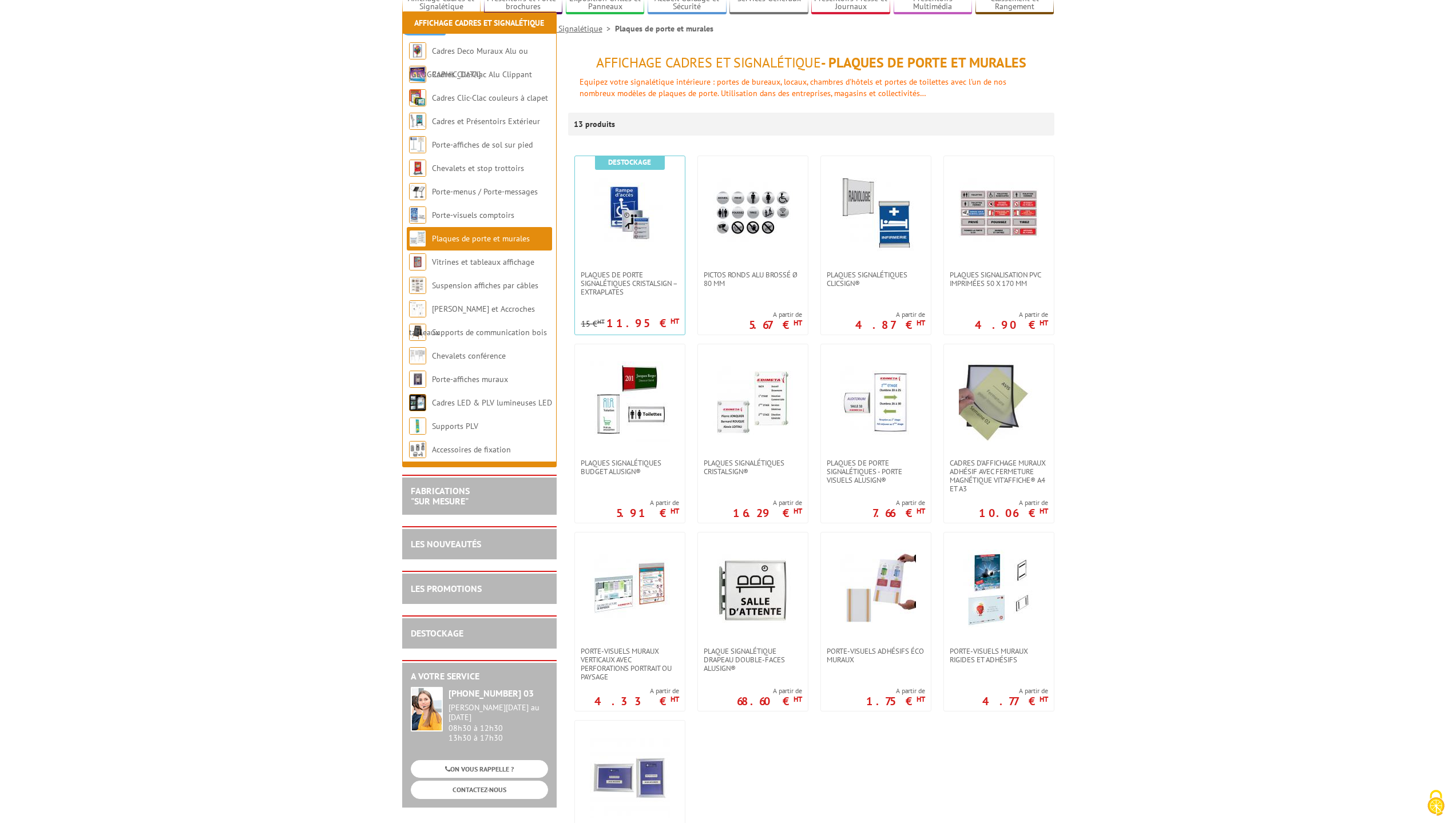
scroll to position [229, 0]
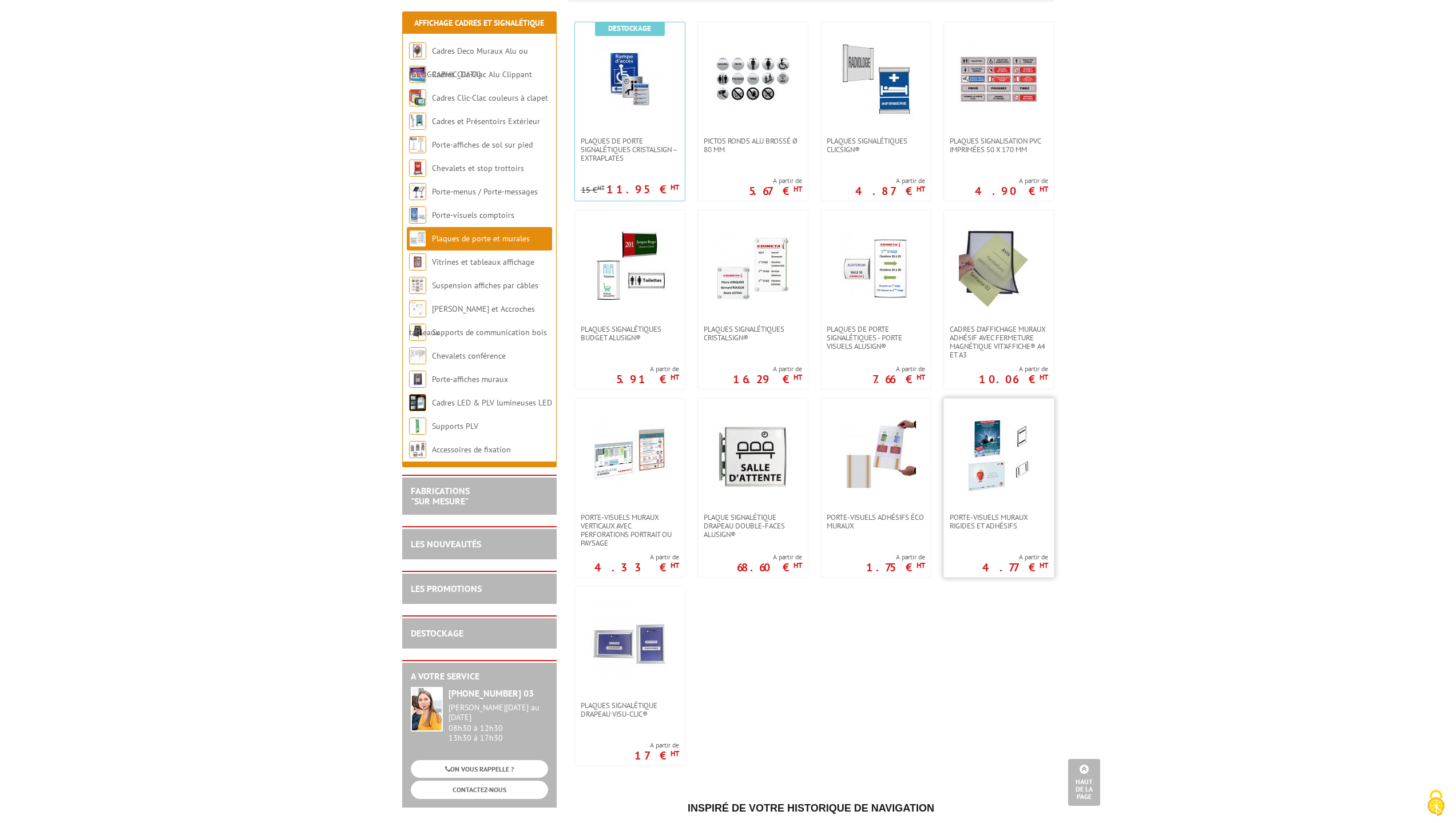
click at [1010, 511] on link at bounding box center [999, 456] width 110 height 115
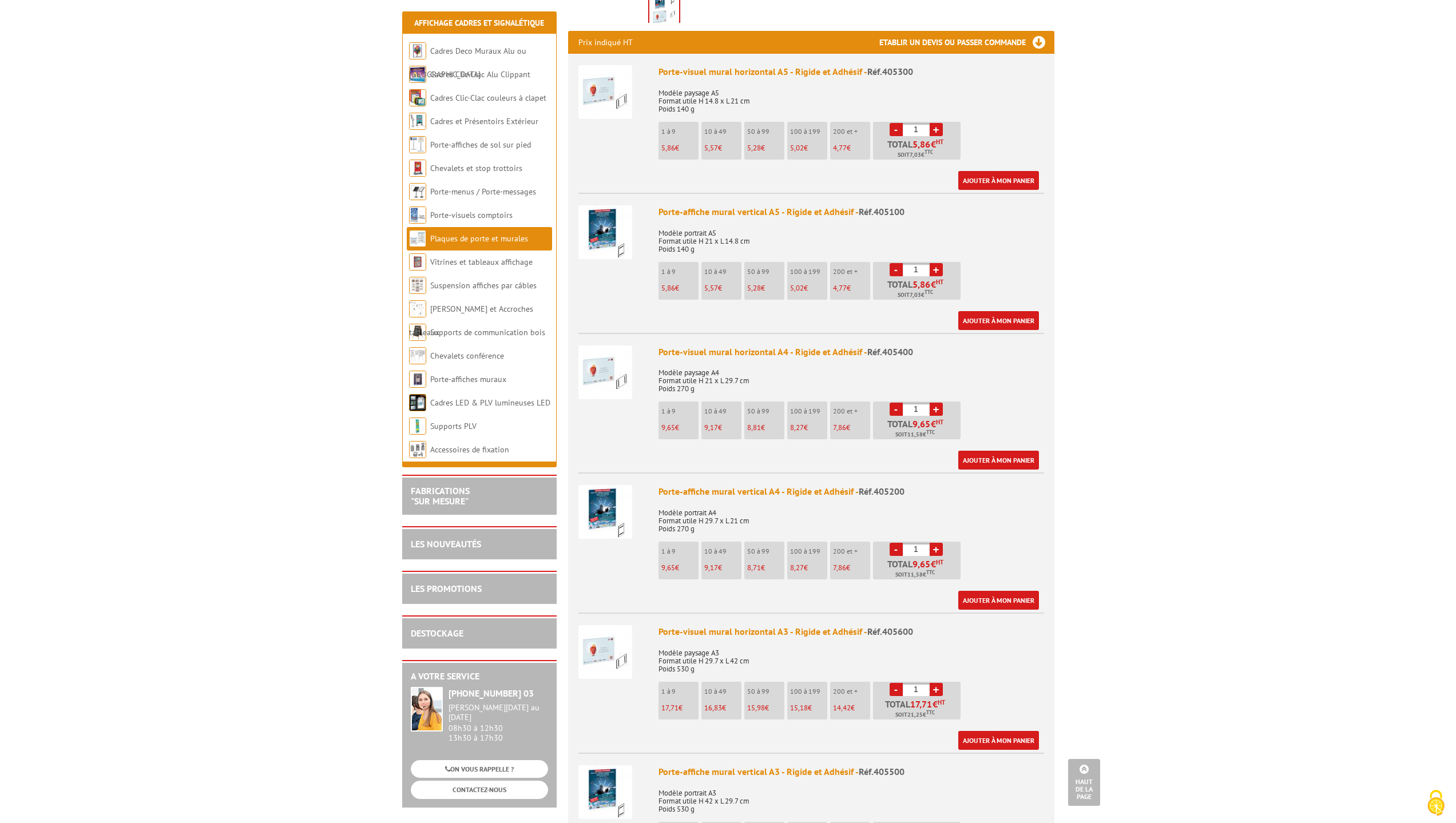
scroll to position [286, 0]
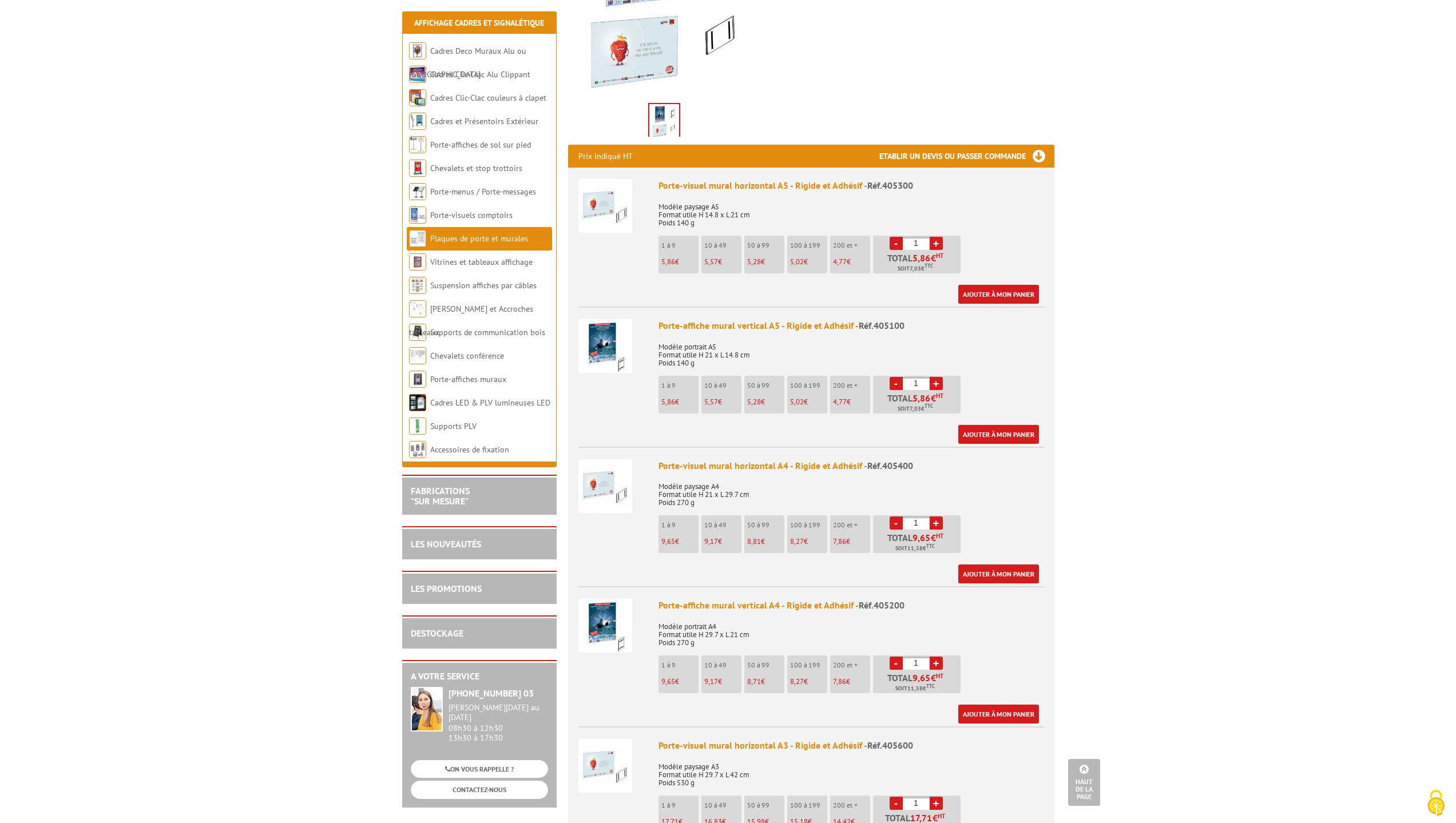
click at [600, 206] on img at bounding box center [605, 206] width 54 height 54
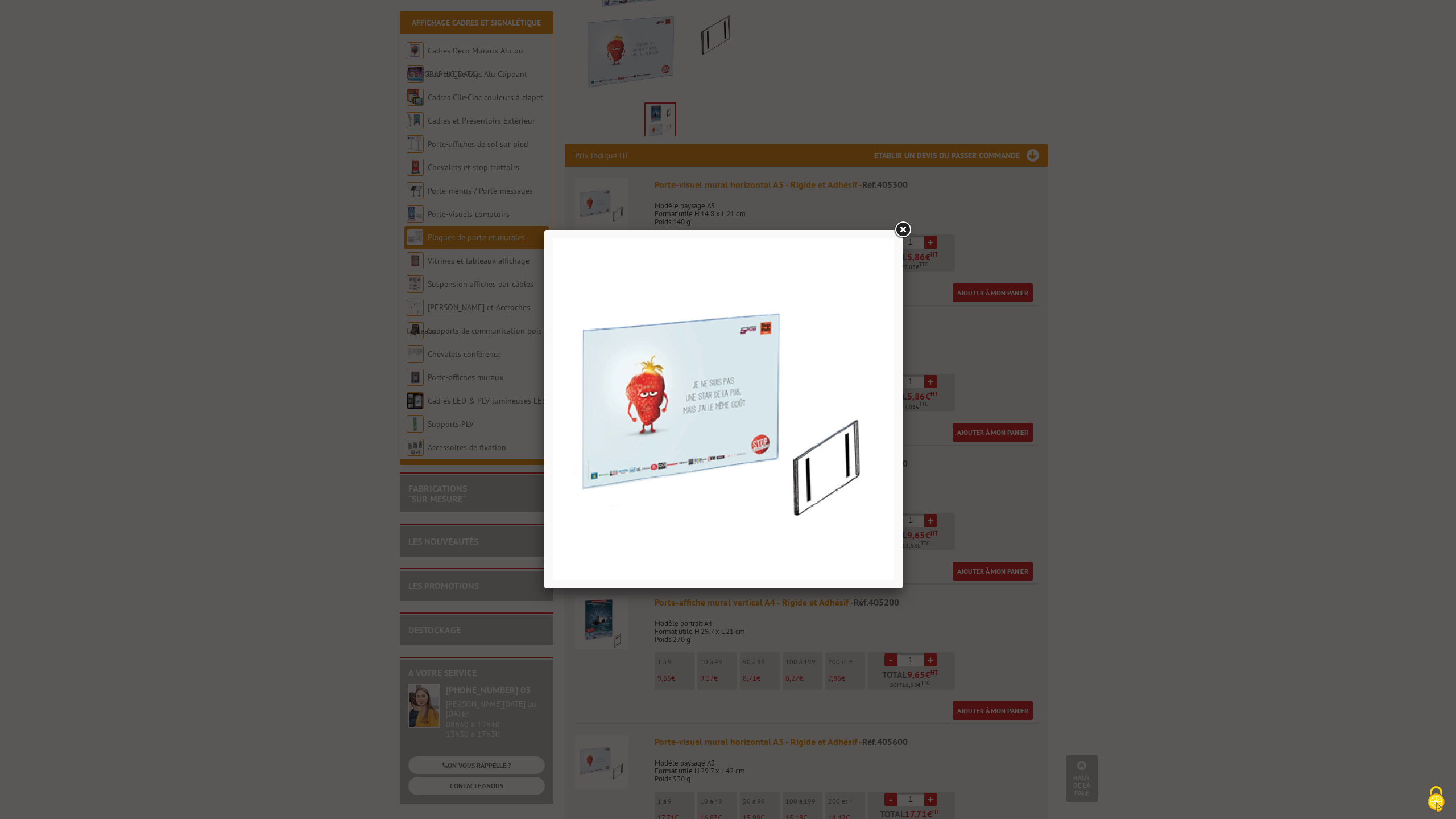
click at [905, 228] on link at bounding box center [902, 230] width 21 height 21
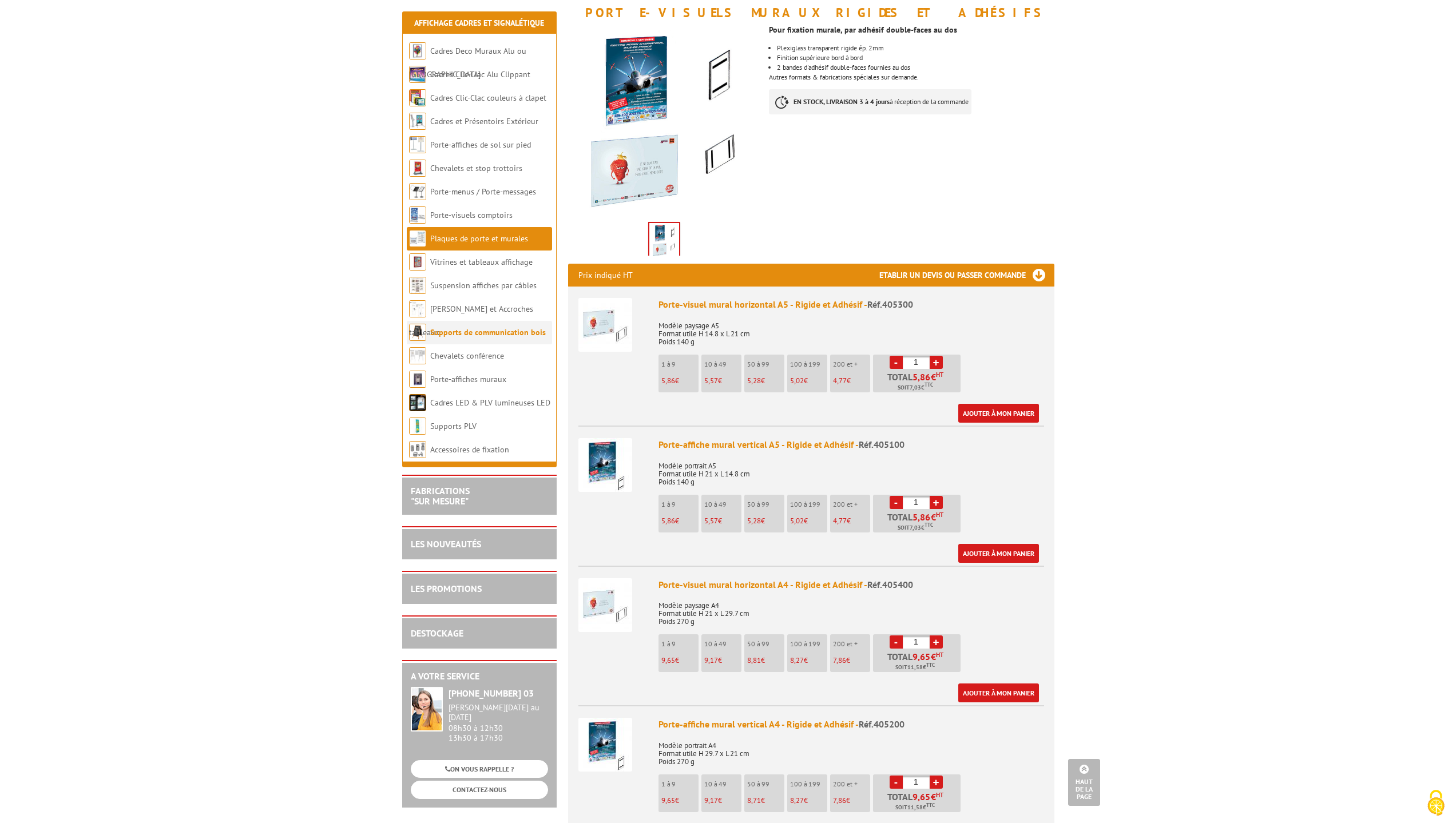
scroll to position [0, 0]
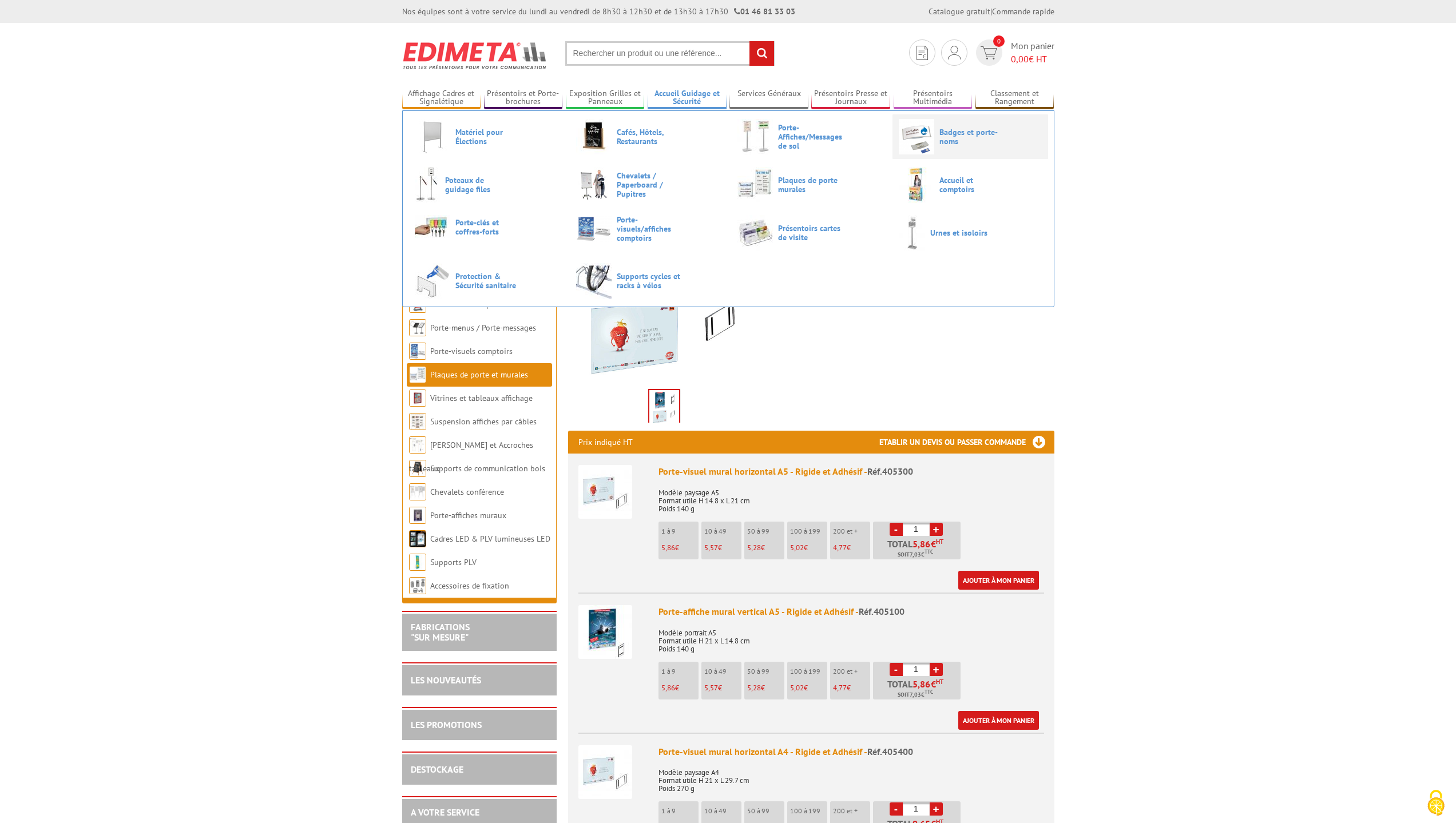
click at [969, 144] on span "Badges et porte-noms" at bounding box center [974, 137] width 69 height 18
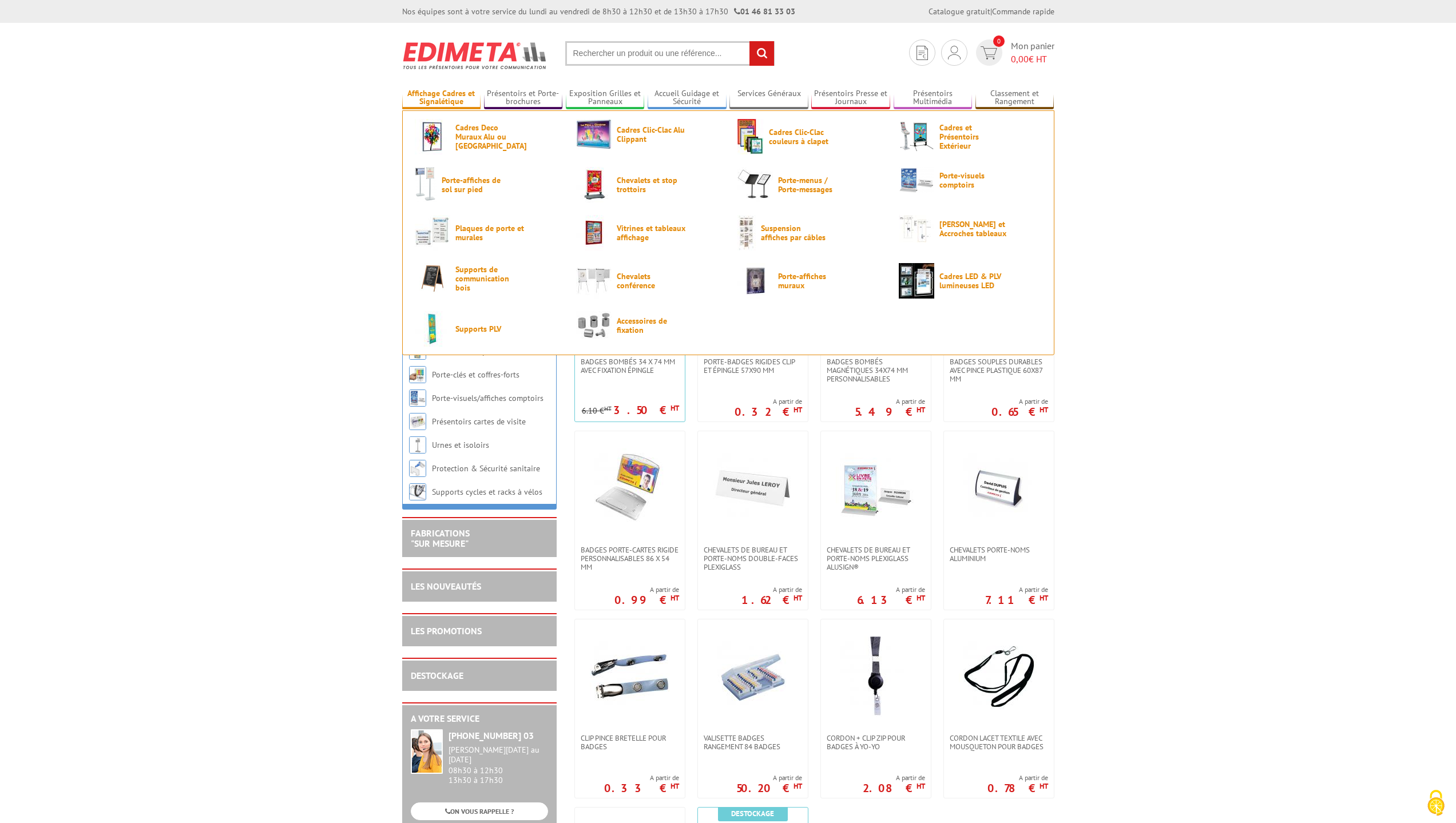
click at [410, 96] on link "Affichage Cadres et Signalétique" at bounding box center [441, 98] width 79 height 19
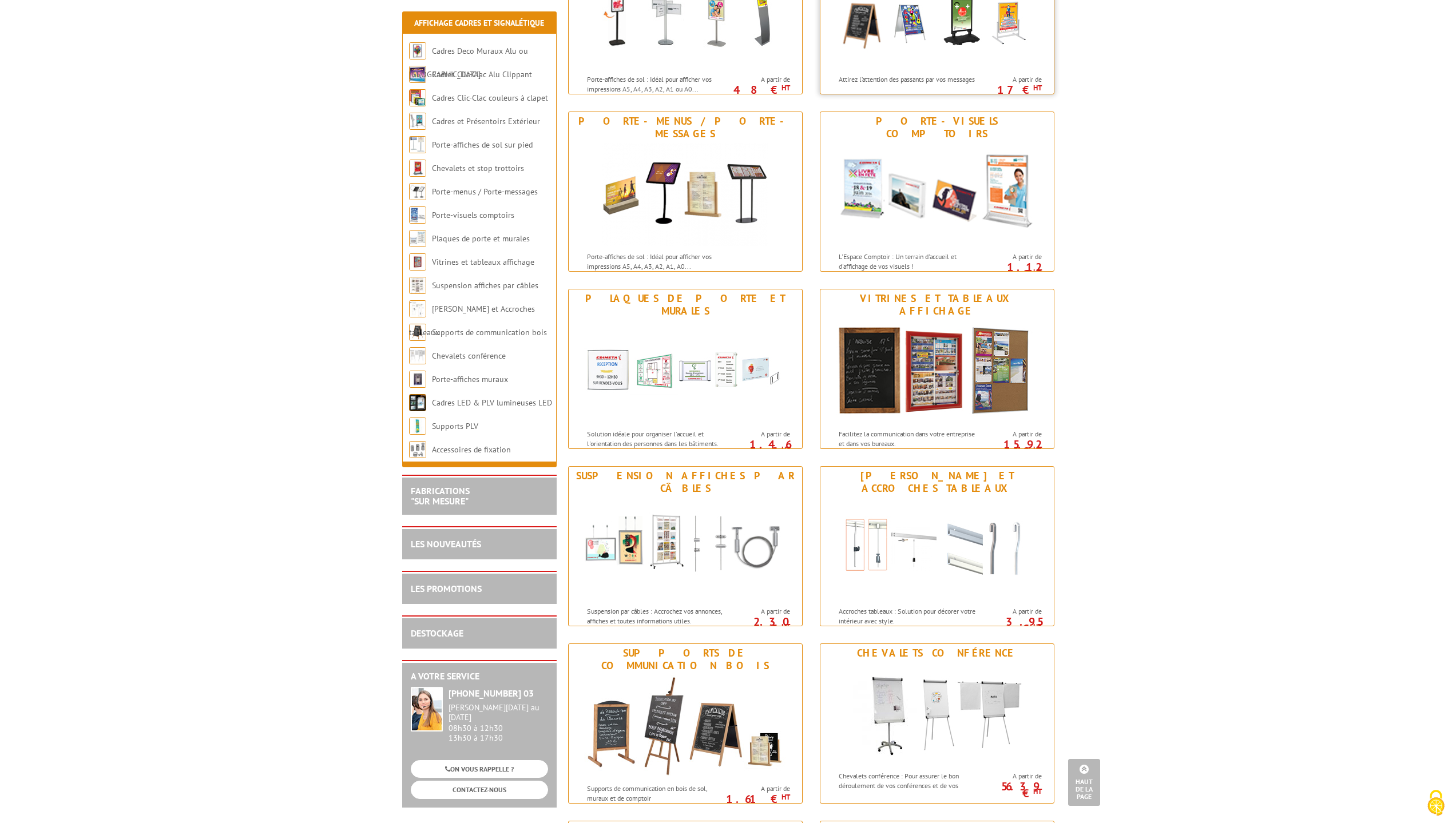
scroll to position [629, 0]
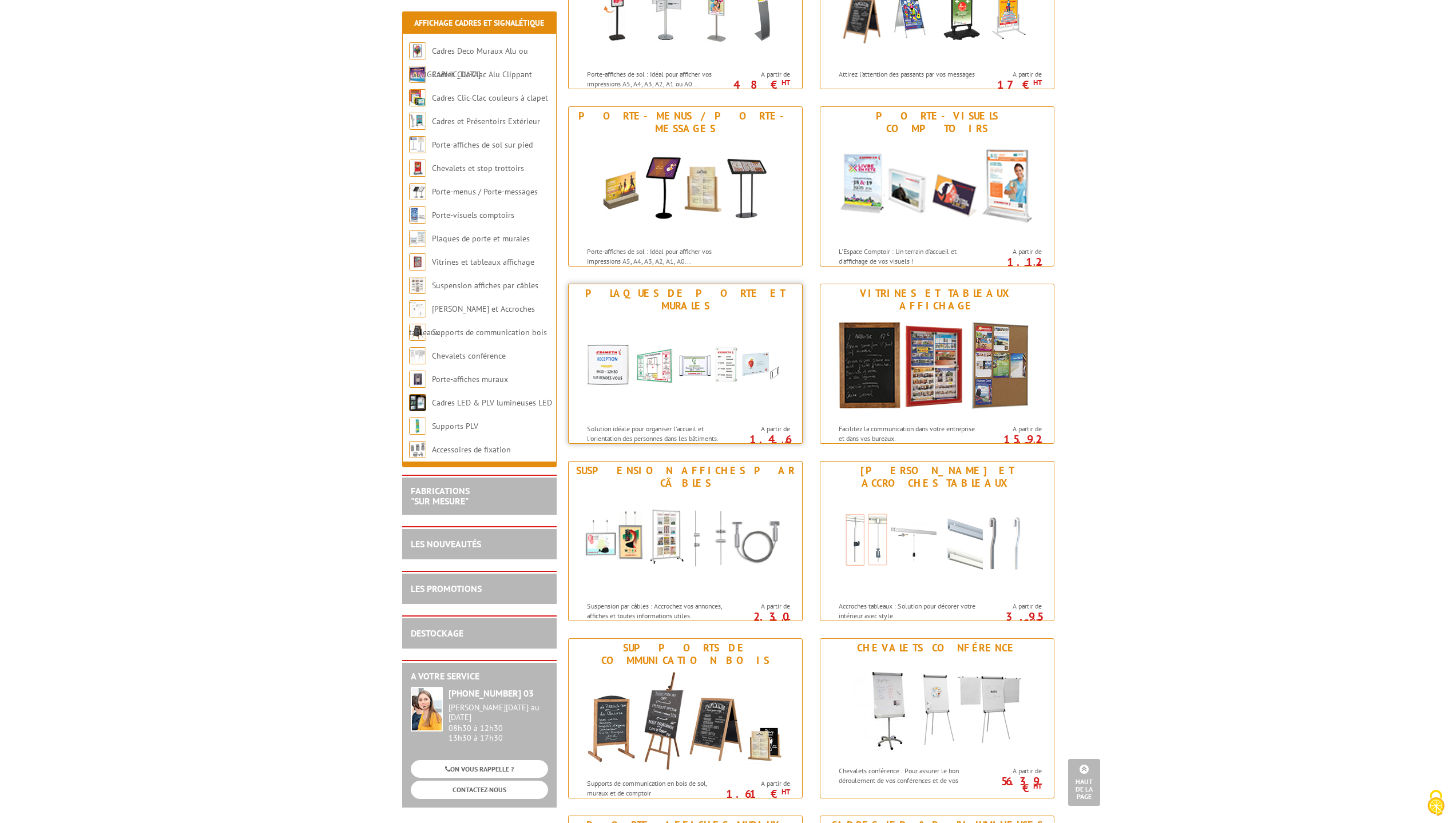
click at [679, 337] on img at bounding box center [685, 366] width 212 height 103
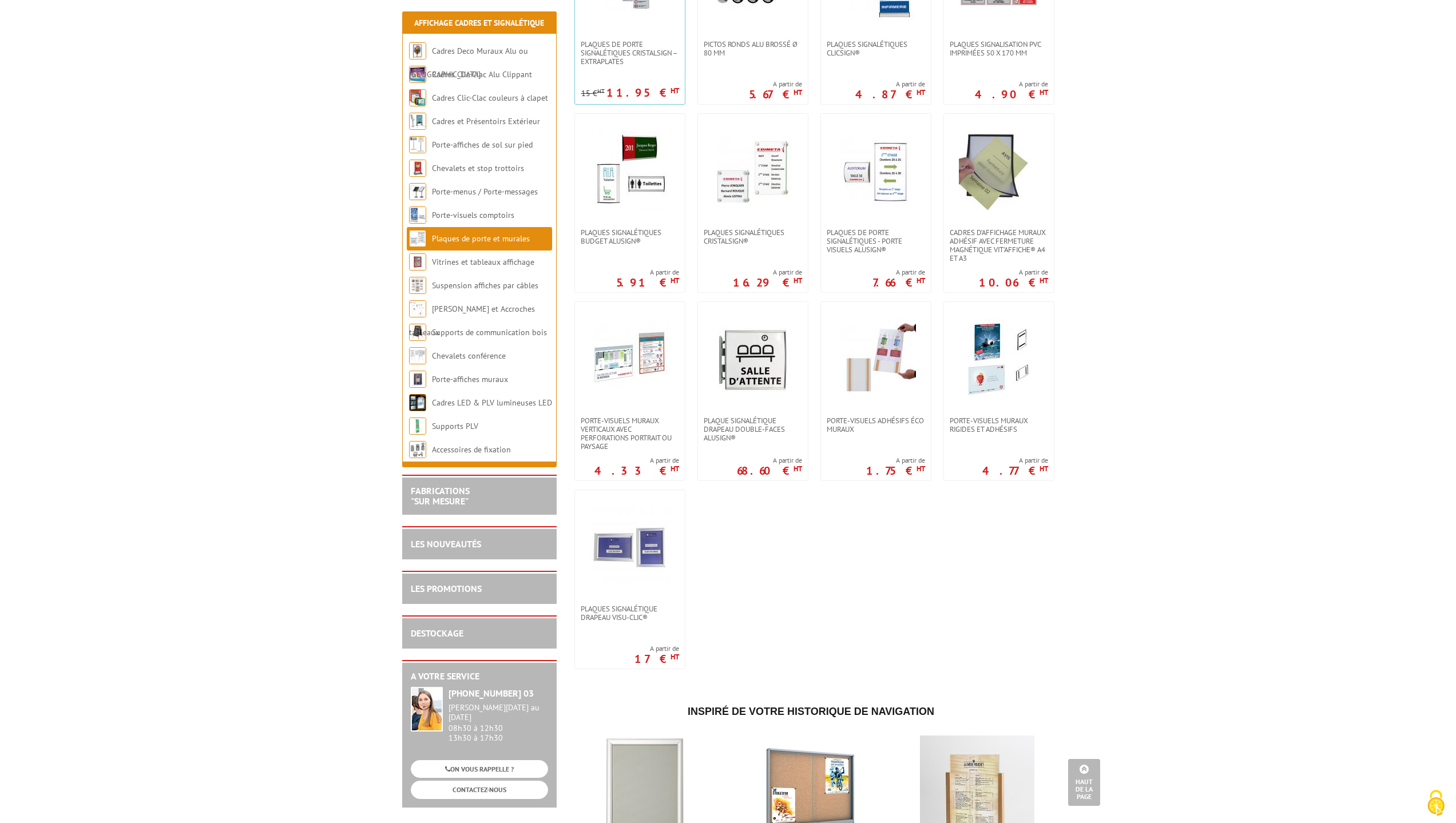
scroll to position [96, 0]
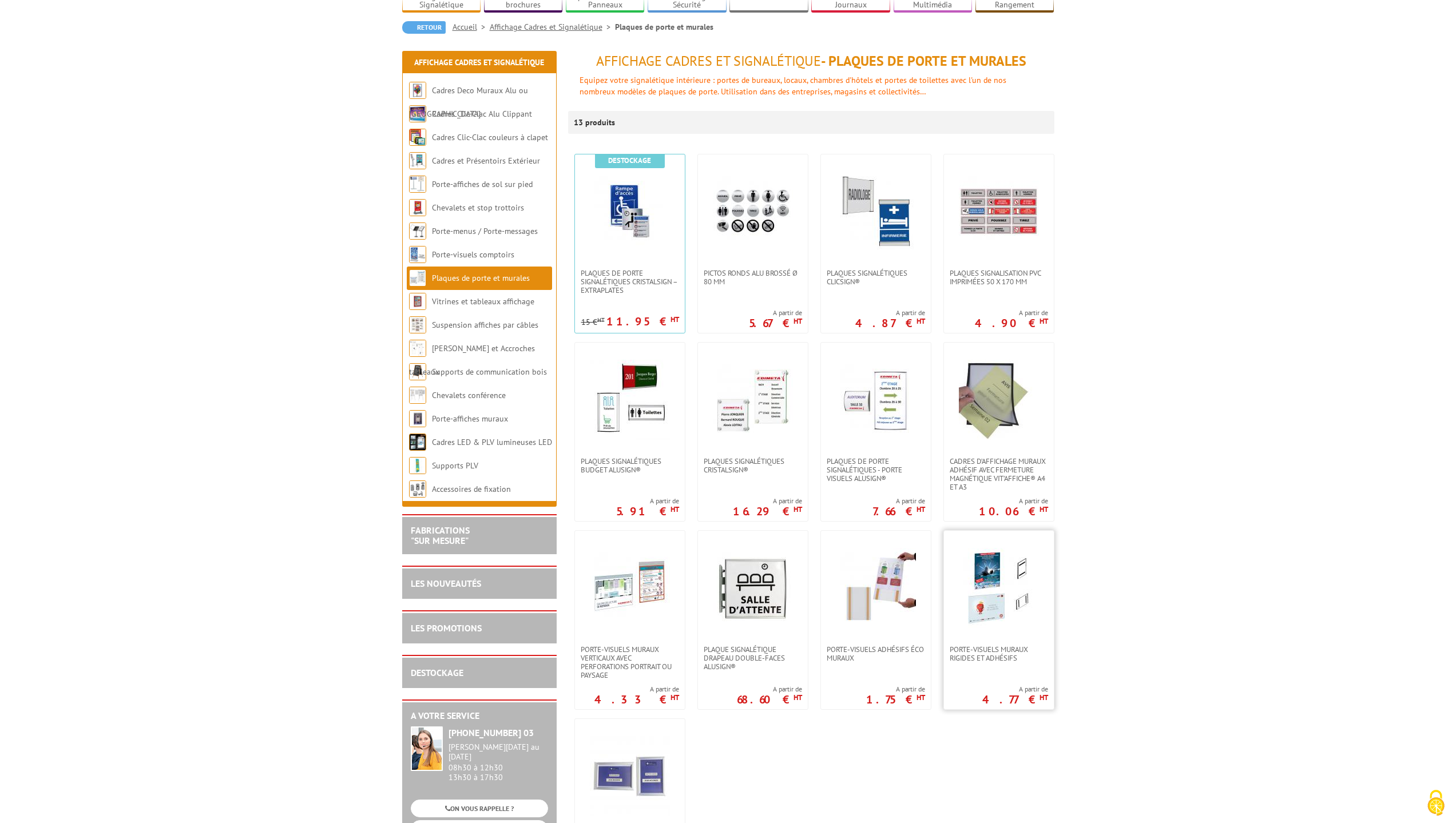
click at [974, 570] on img at bounding box center [998, 587] width 80 height 80
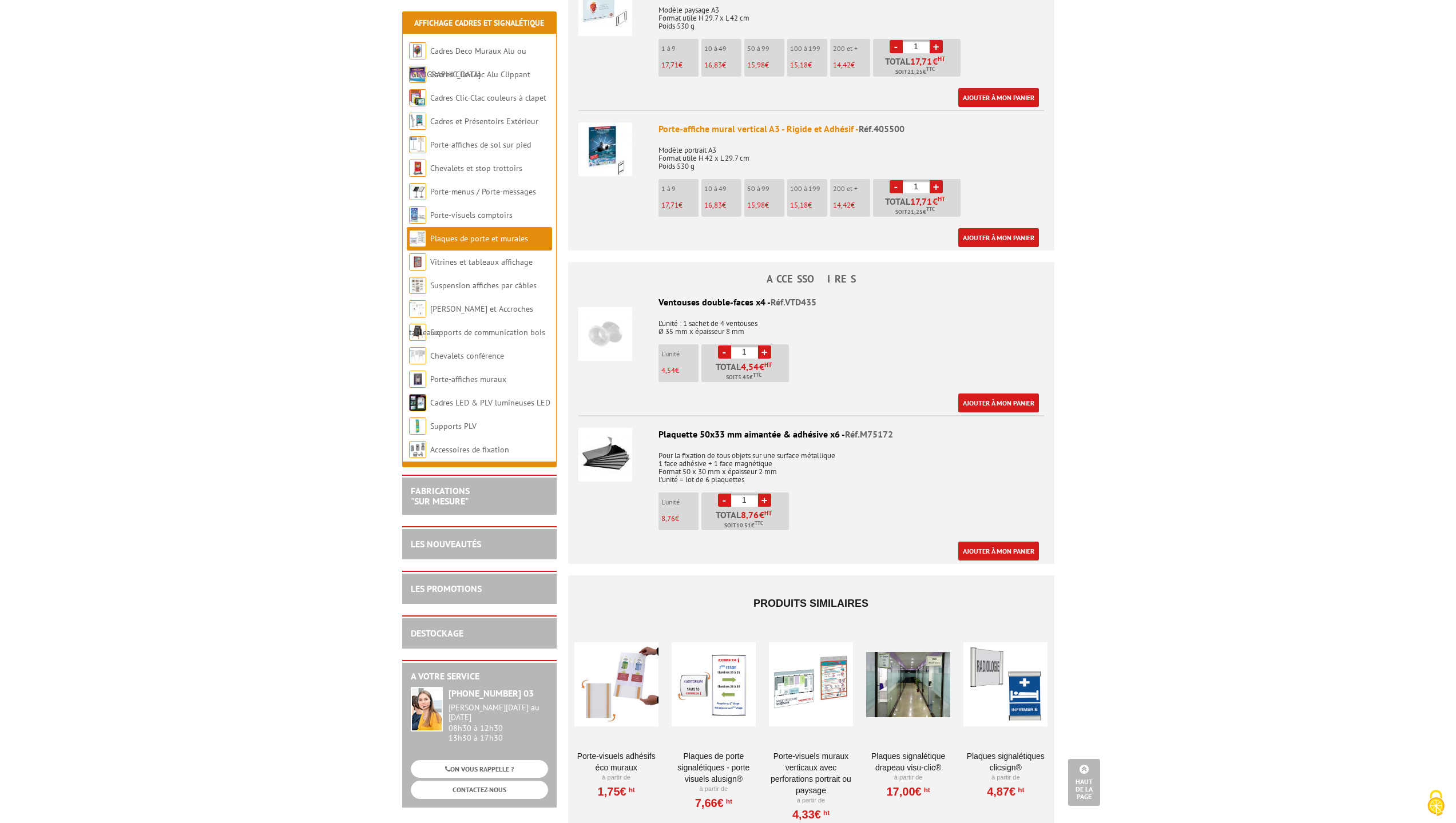
scroll to position [877, 0]
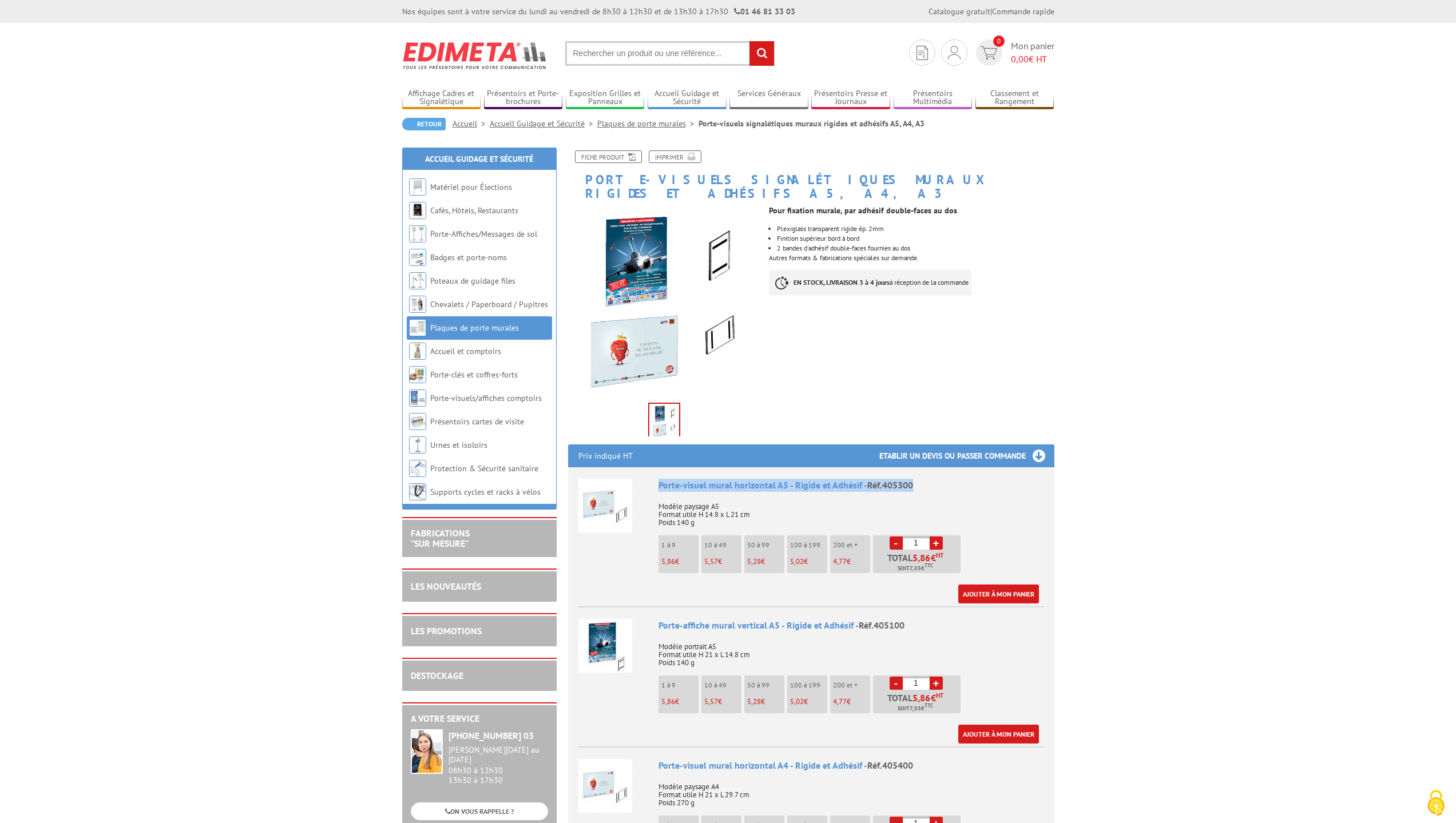
drag, startPoint x: 910, startPoint y: 469, endPoint x: 658, endPoint y: 477, distance: 252.1
click at [659, 479] on div "Porte-visuel mural horizontal A5 - Rigide et Adhésif - Réf.405300" at bounding box center [852, 485] width 386 height 13
copy div "Porte-visuel mural horizontal A5 - Rigide et Adhésif - Réf.405300"
